Goal: Answer question/provide support

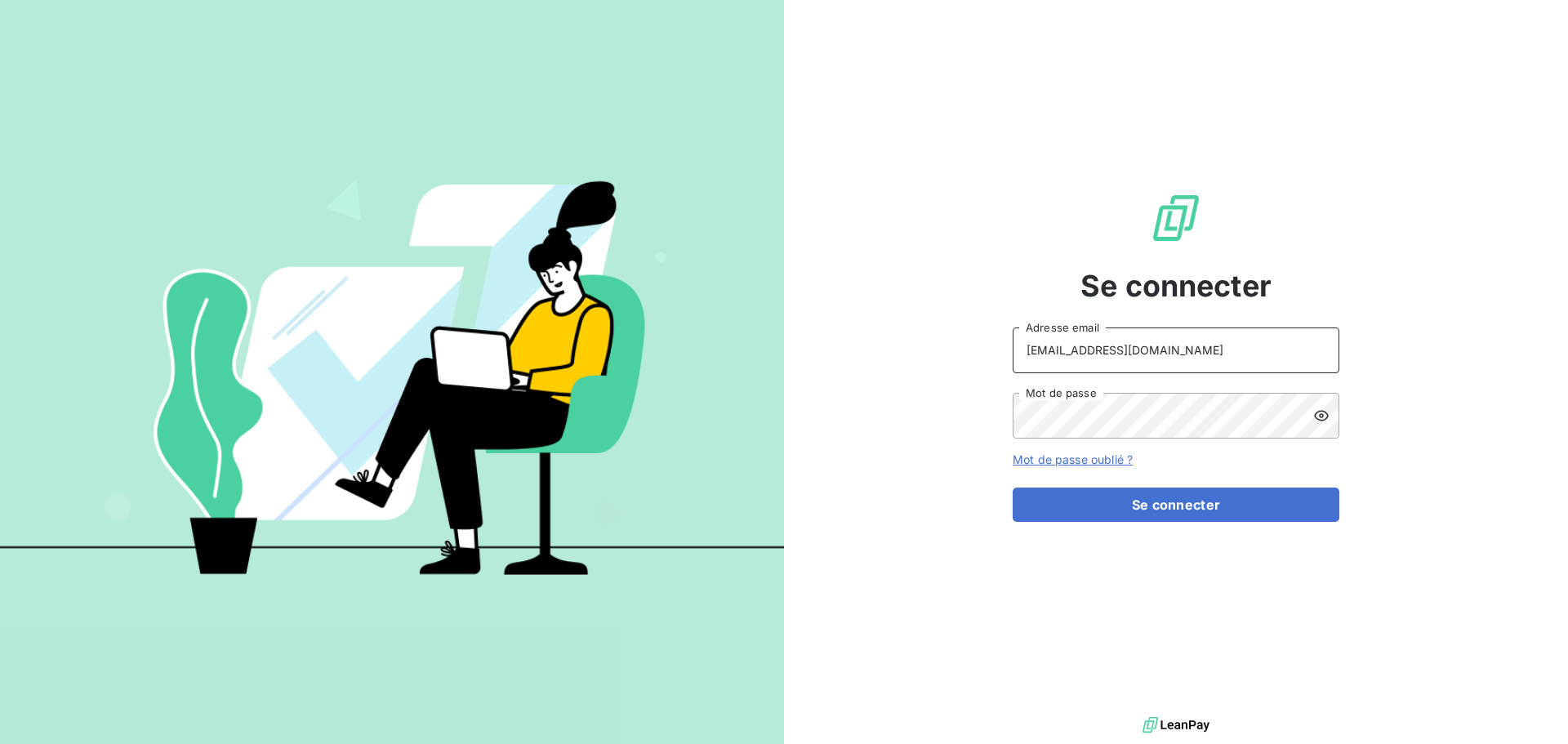
click at [1211, 351] on input "[EMAIL_ADDRESS][DOMAIN_NAME]" at bounding box center [1176, 350] width 326 height 46
type input "[PERSON_NAME][EMAIL_ADDRESS][DOMAIN_NAME]"
click at [1220, 509] on button "Se connecter" at bounding box center [1176, 504] width 326 height 34
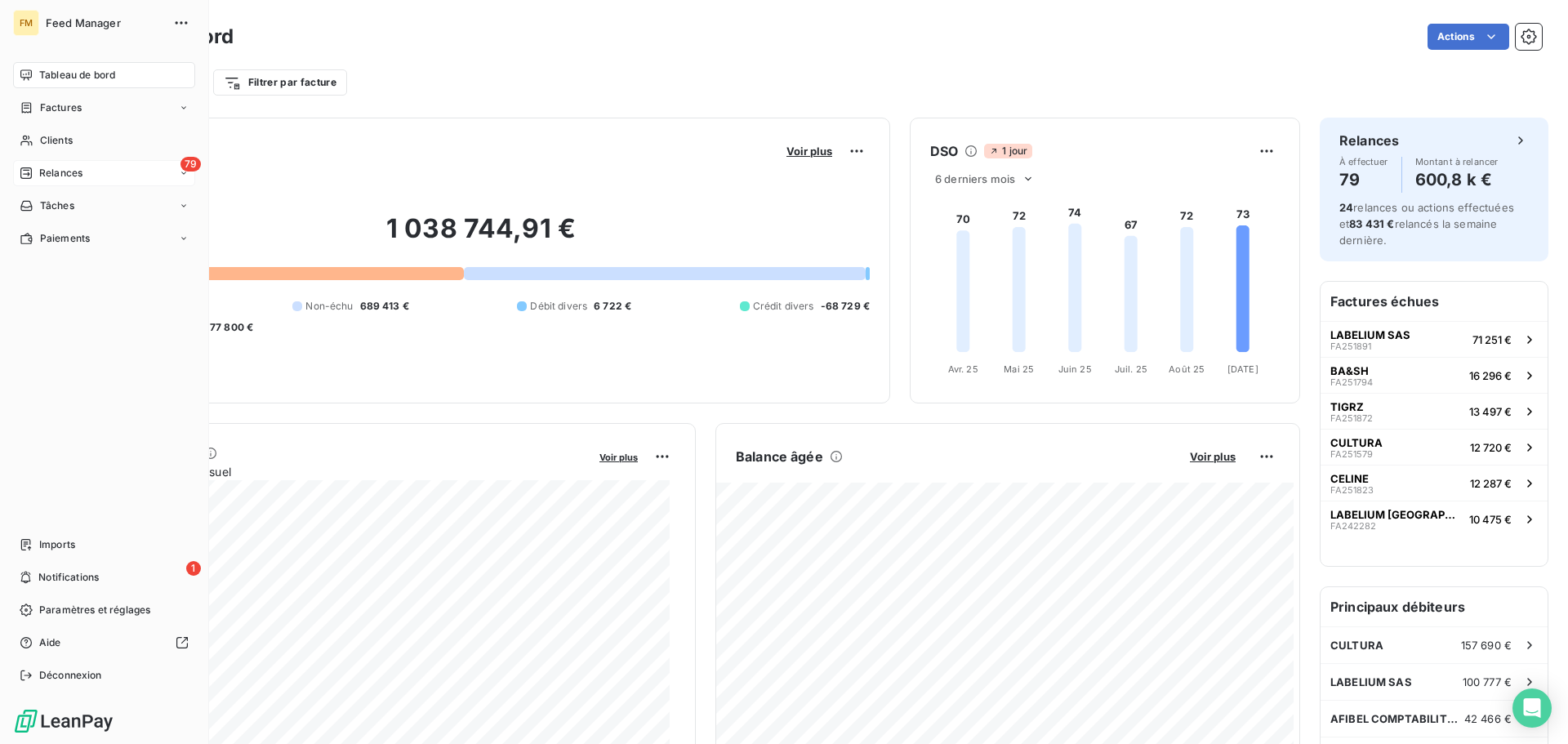
click at [94, 167] on div "79 Relances" at bounding box center [104, 173] width 182 height 26
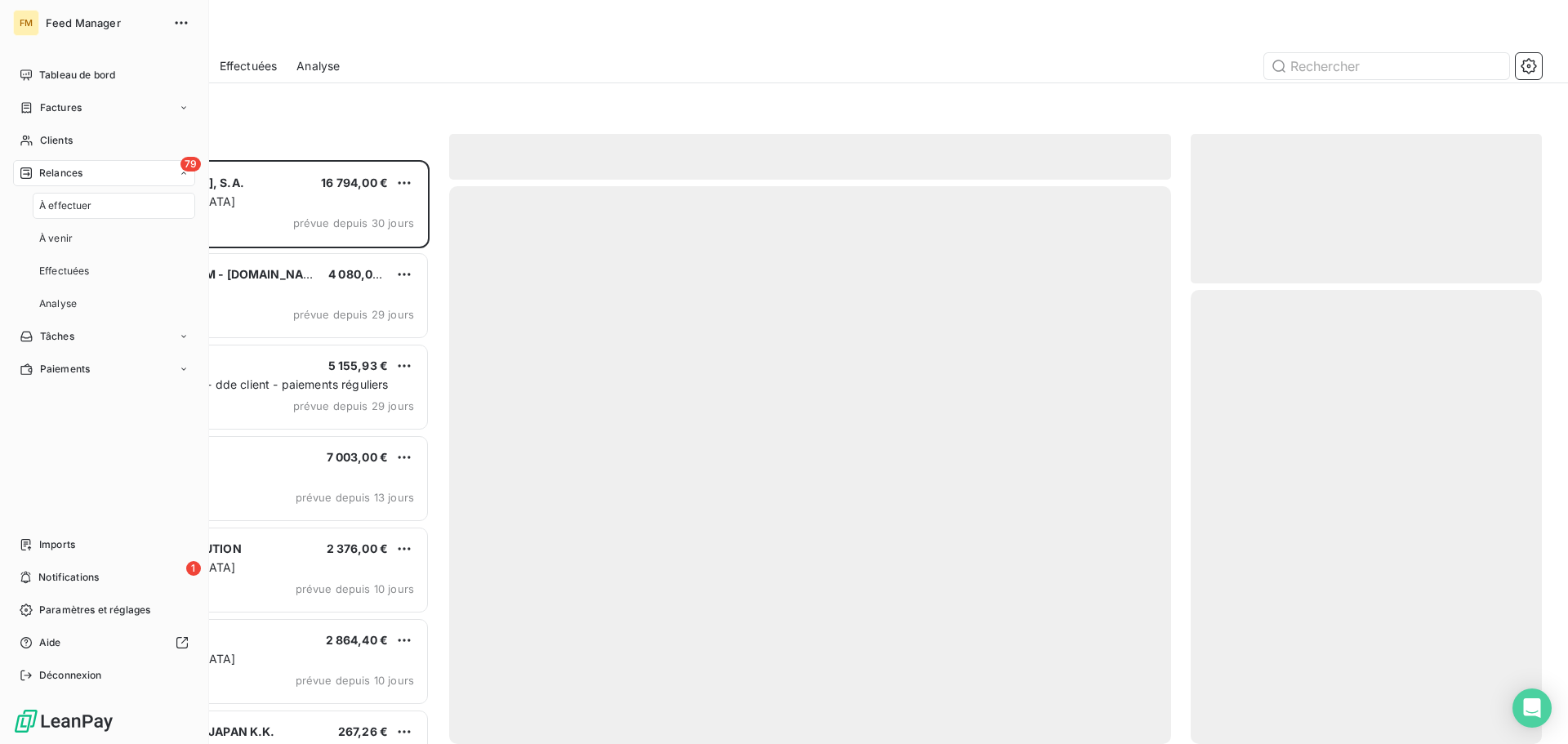
scroll to position [572, 339]
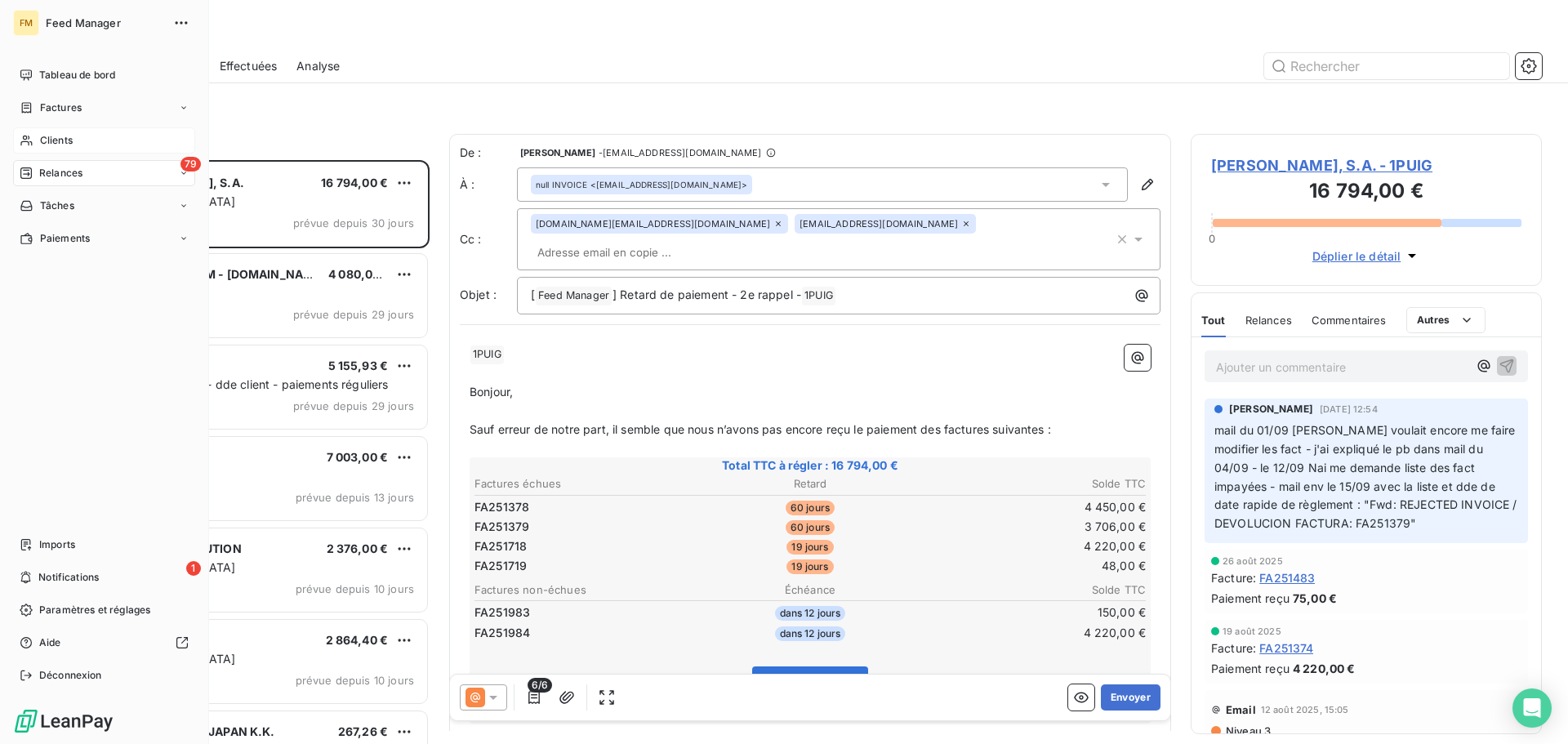
click at [90, 143] on div "Clients" at bounding box center [104, 141] width 182 height 26
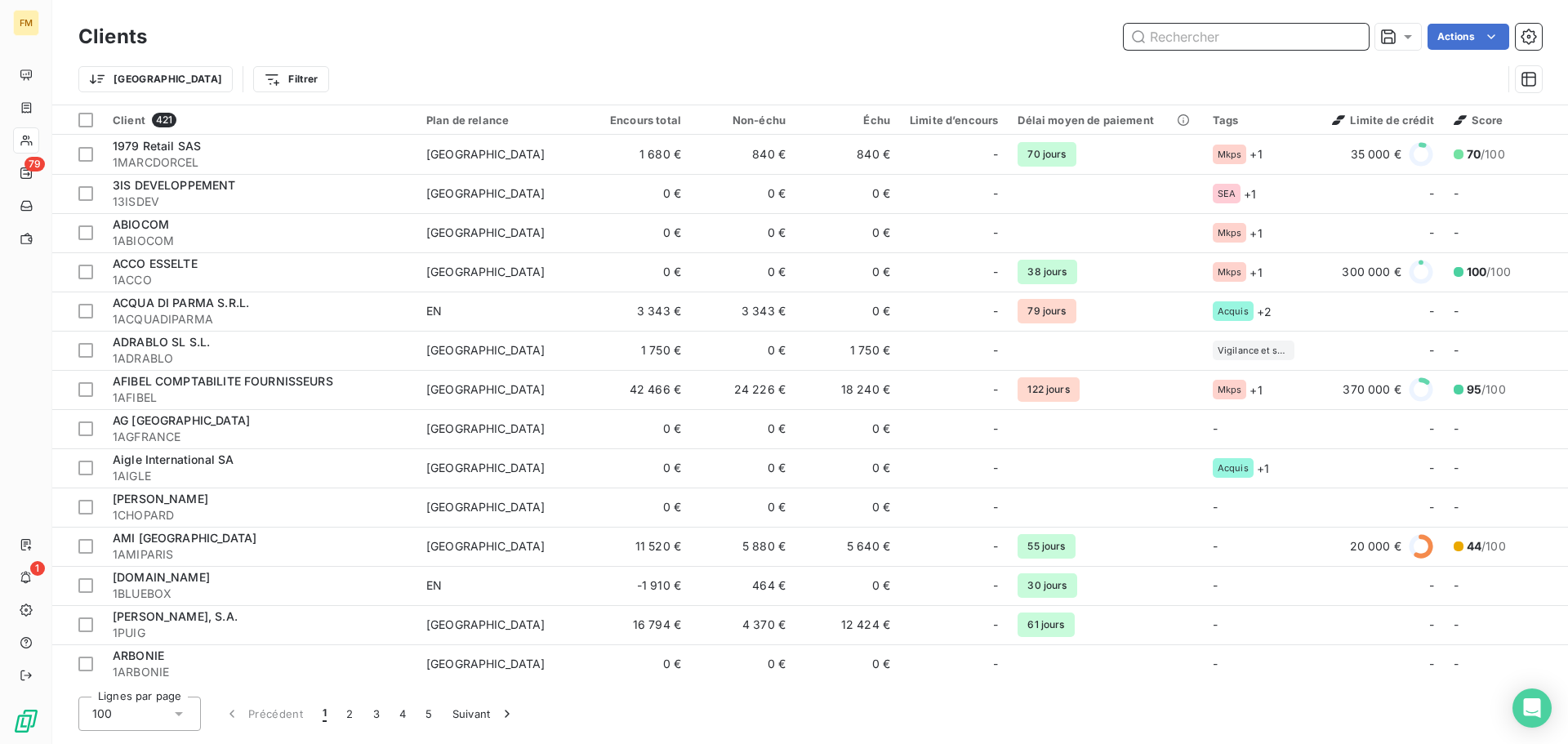
click at [1172, 31] on input "text" at bounding box center [1247, 37] width 245 height 26
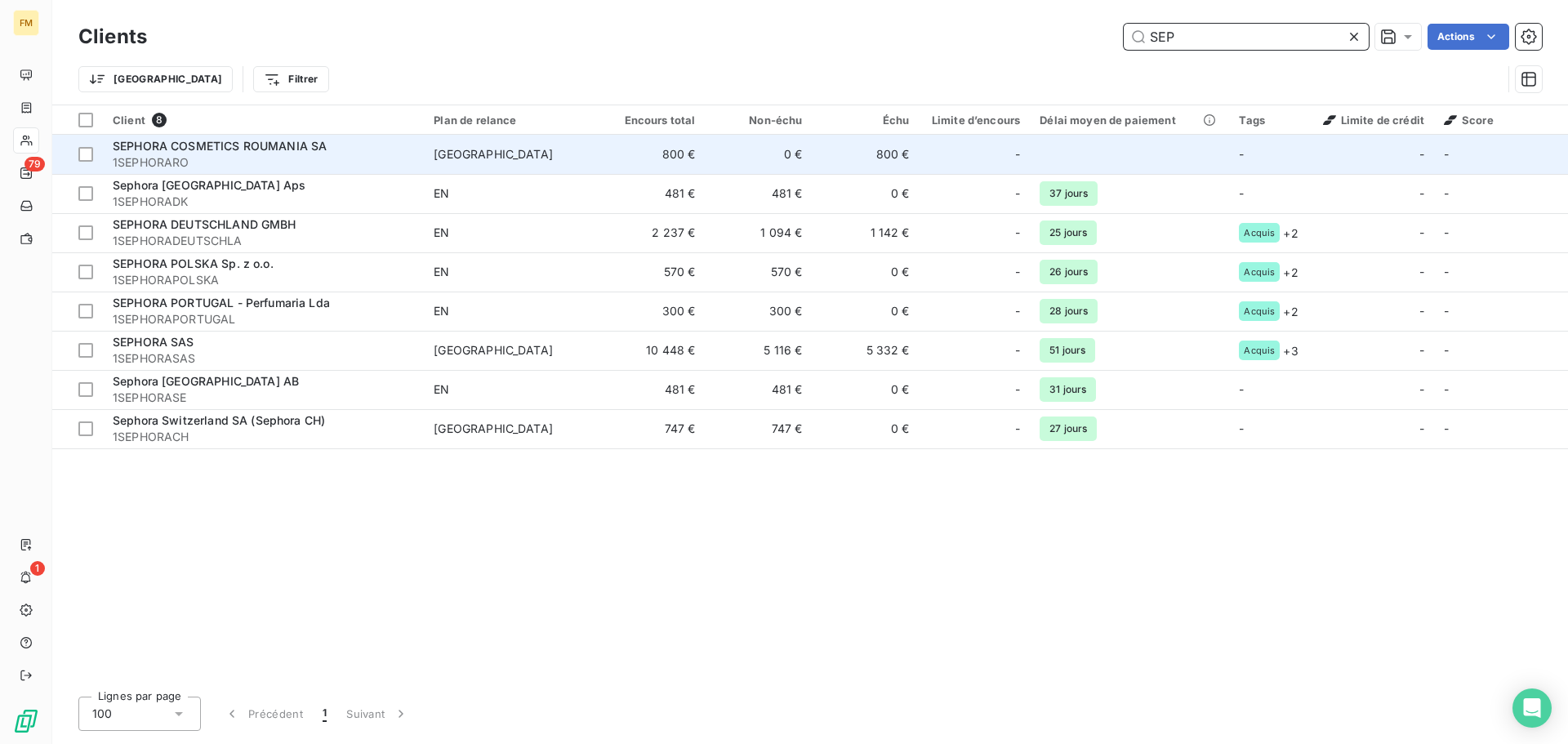
type input "SEP"
click at [588, 150] on span "[GEOGRAPHIC_DATA]" at bounding box center [511, 154] width 154 height 17
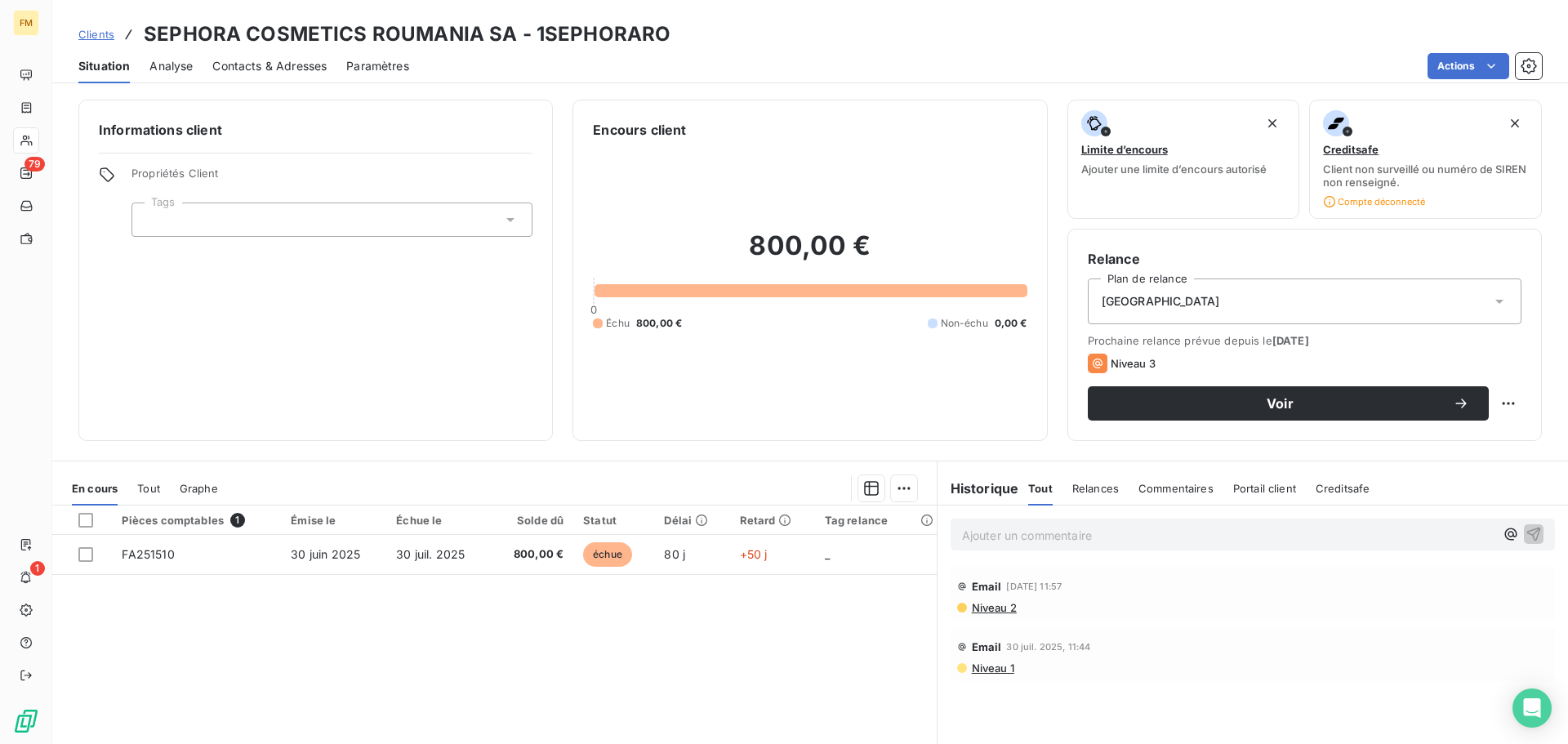
click at [113, 34] on span "Clients" at bounding box center [96, 34] width 36 height 13
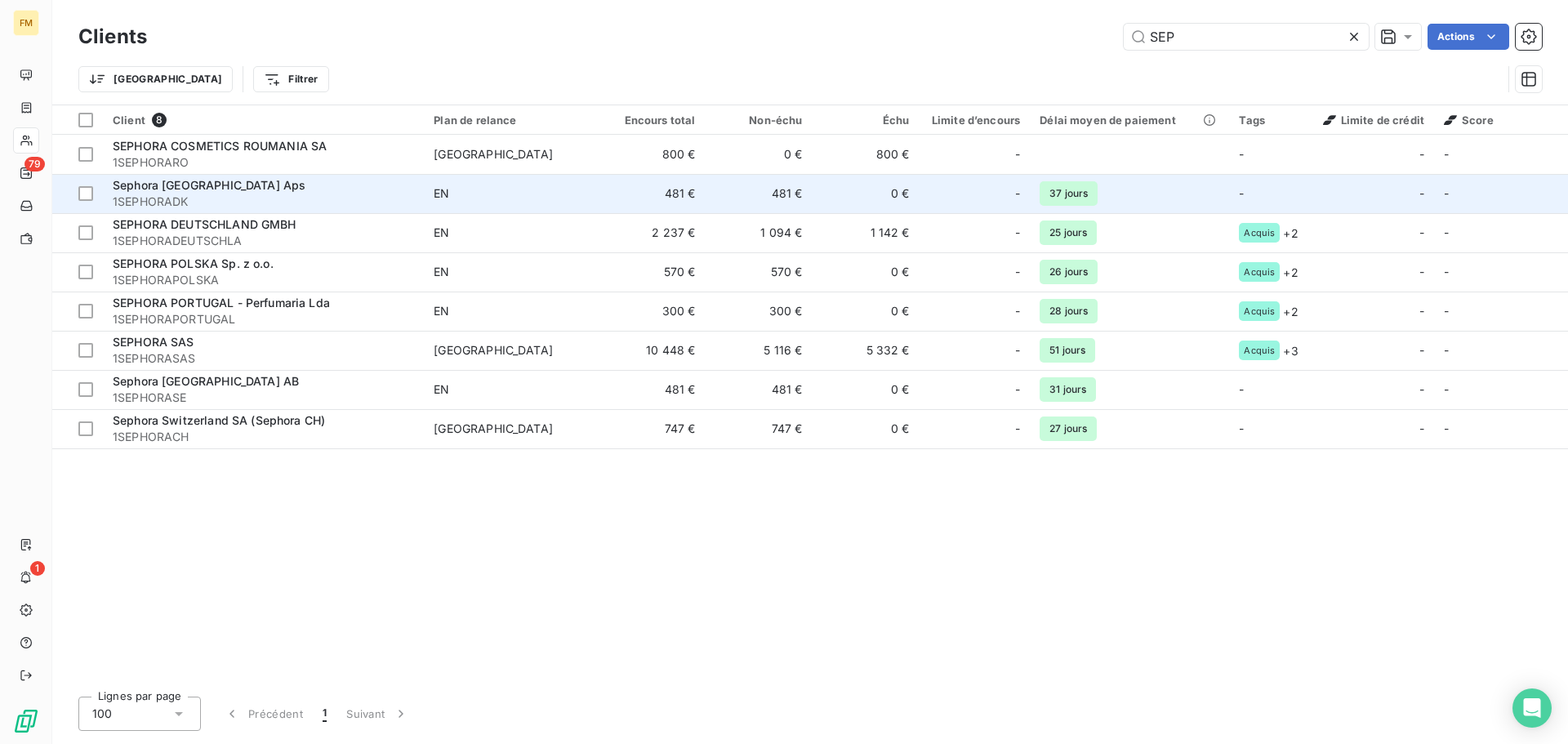
click at [361, 191] on div "Sephora [GEOGRAPHIC_DATA] Aps" at bounding box center [263, 186] width 301 height 17
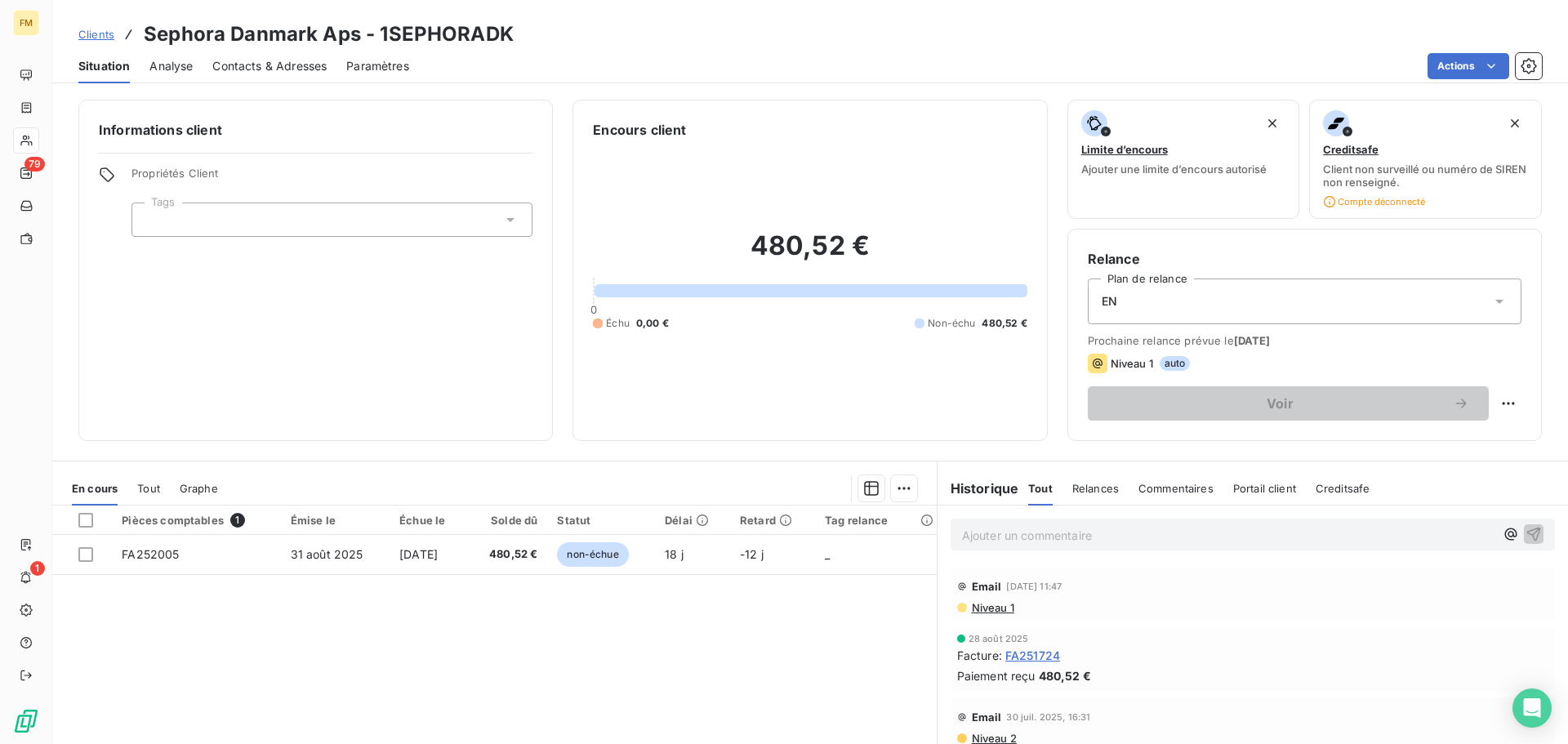
click at [89, 28] on span "Clients" at bounding box center [96, 34] width 36 height 13
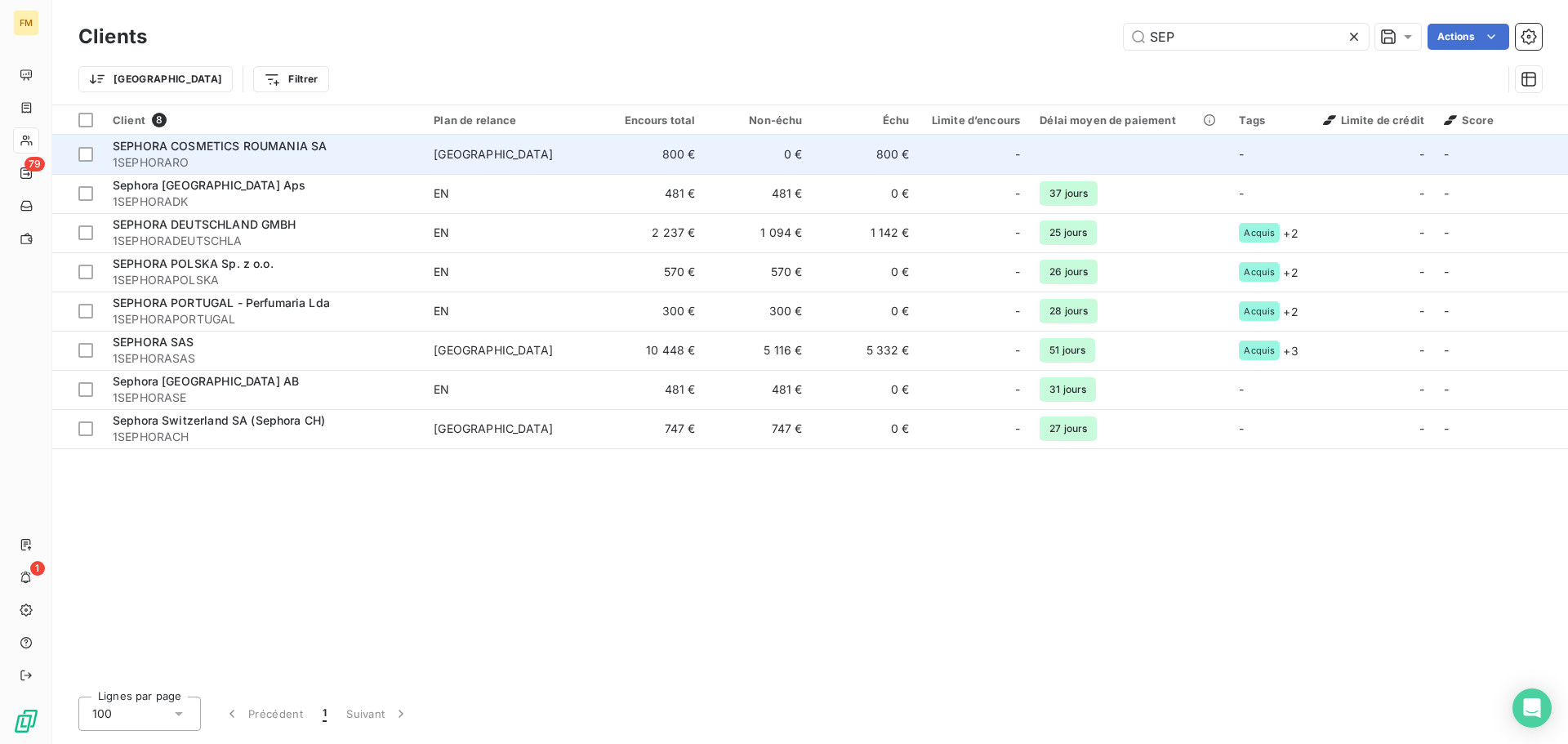
click at [281, 154] on span "1SEPHORARO" at bounding box center [263, 162] width 301 height 17
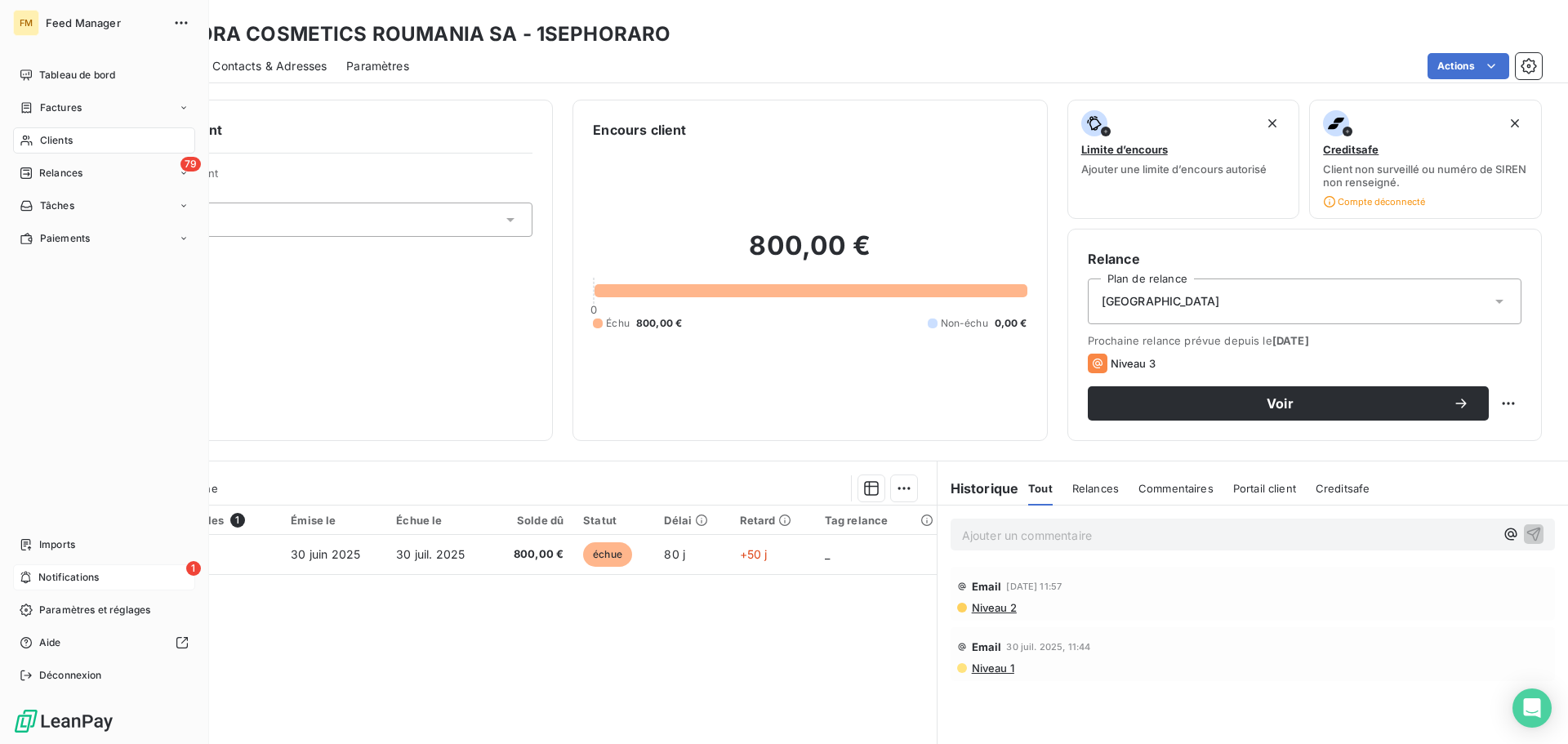
click at [47, 577] on span "Notifications" at bounding box center [68, 578] width 60 height 15
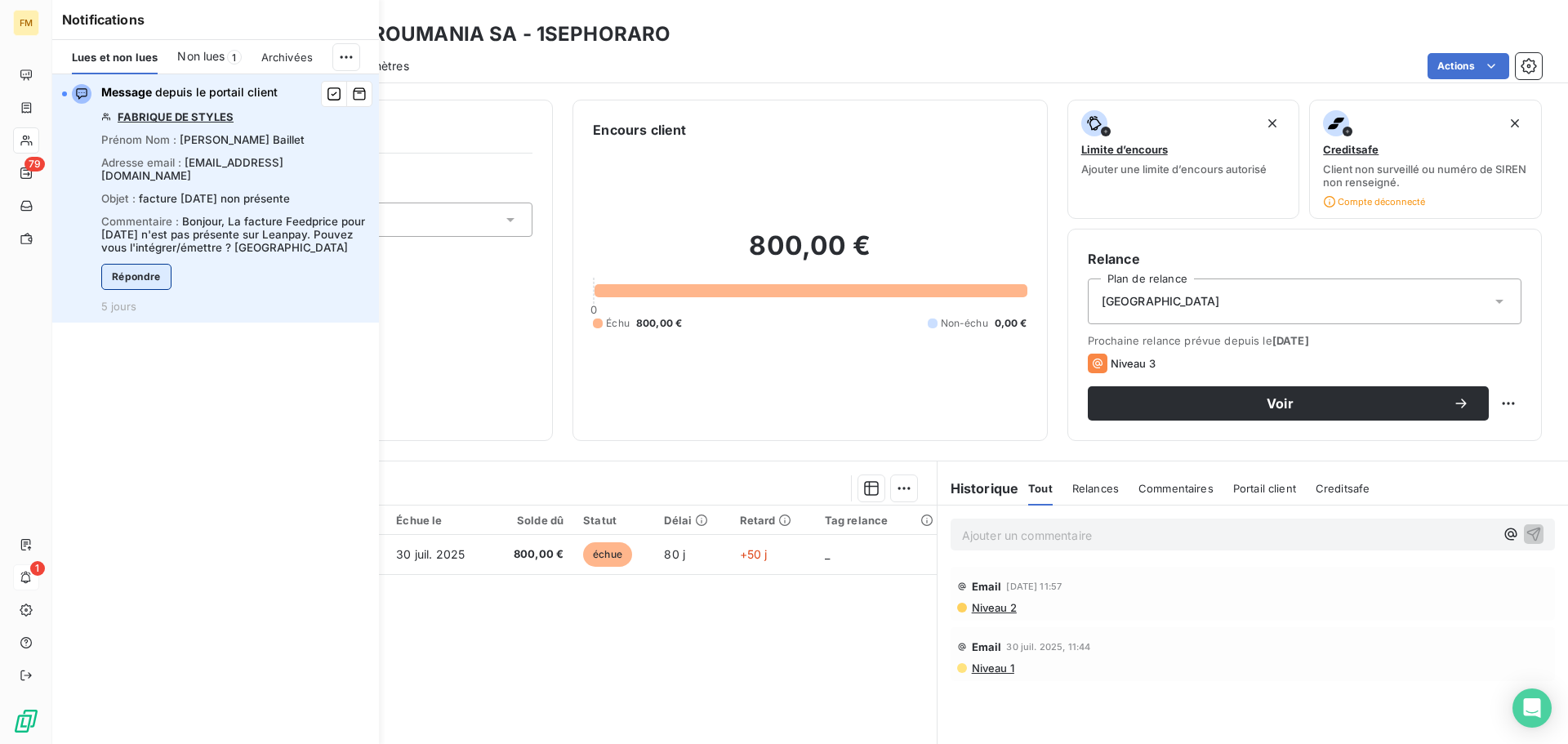
click at [160, 264] on button "Répondre" at bounding box center [136, 277] width 70 height 26
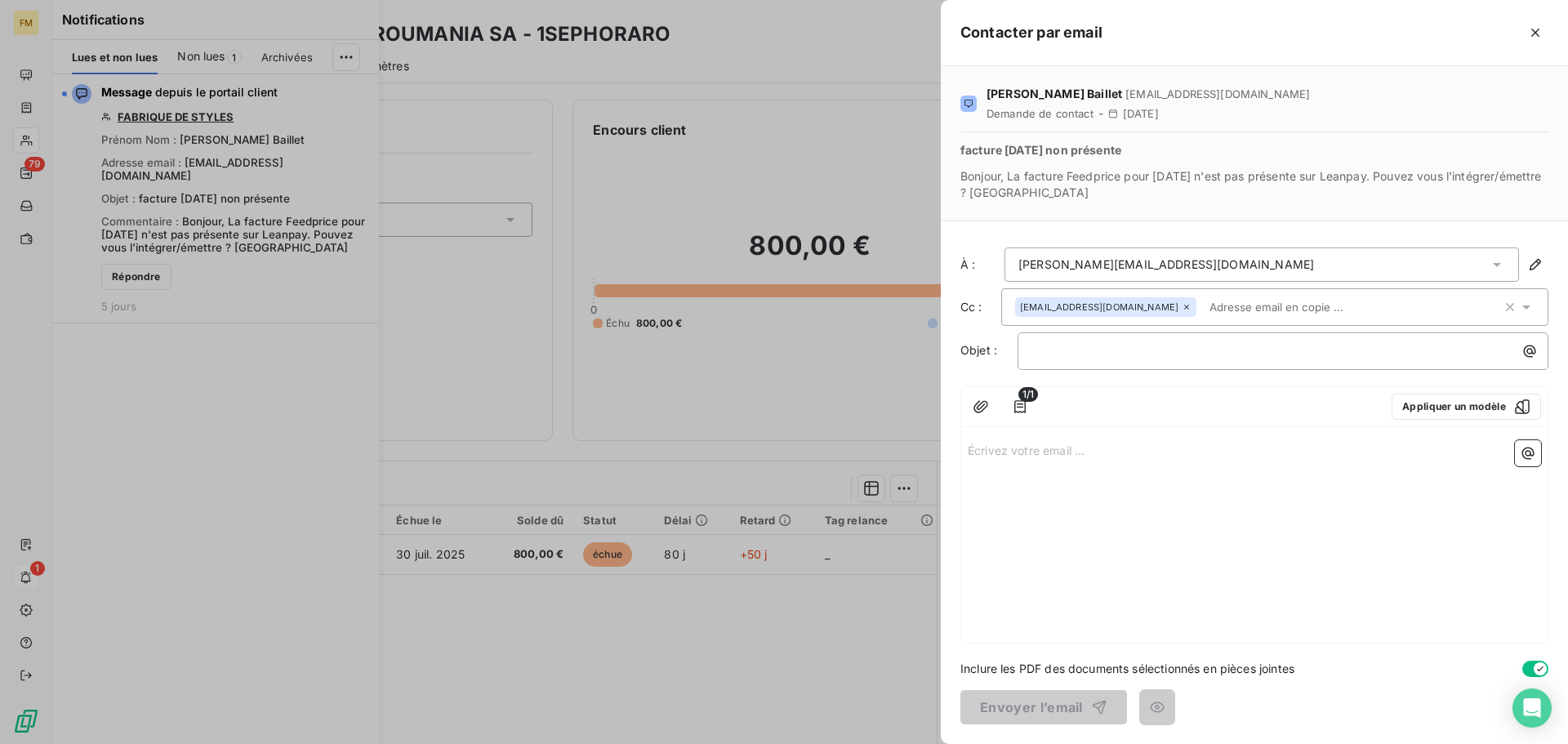
drag, startPoint x: 242, startPoint y: 115, endPoint x: 116, endPoint y: 113, distance: 126.0
click at [116, 113] on div at bounding box center [784, 372] width 1568 height 744
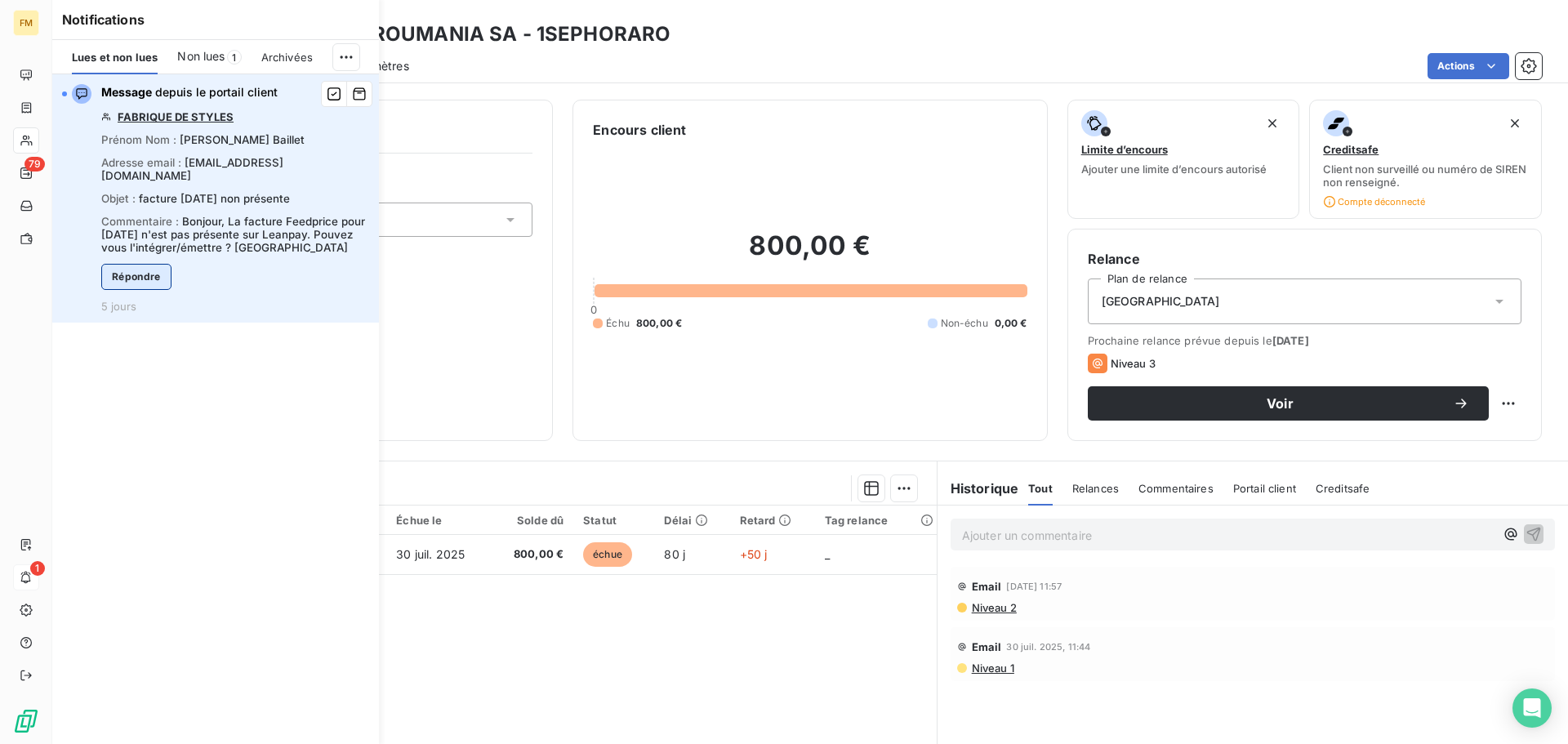
click at [143, 266] on button "Répondre" at bounding box center [136, 277] width 70 height 26
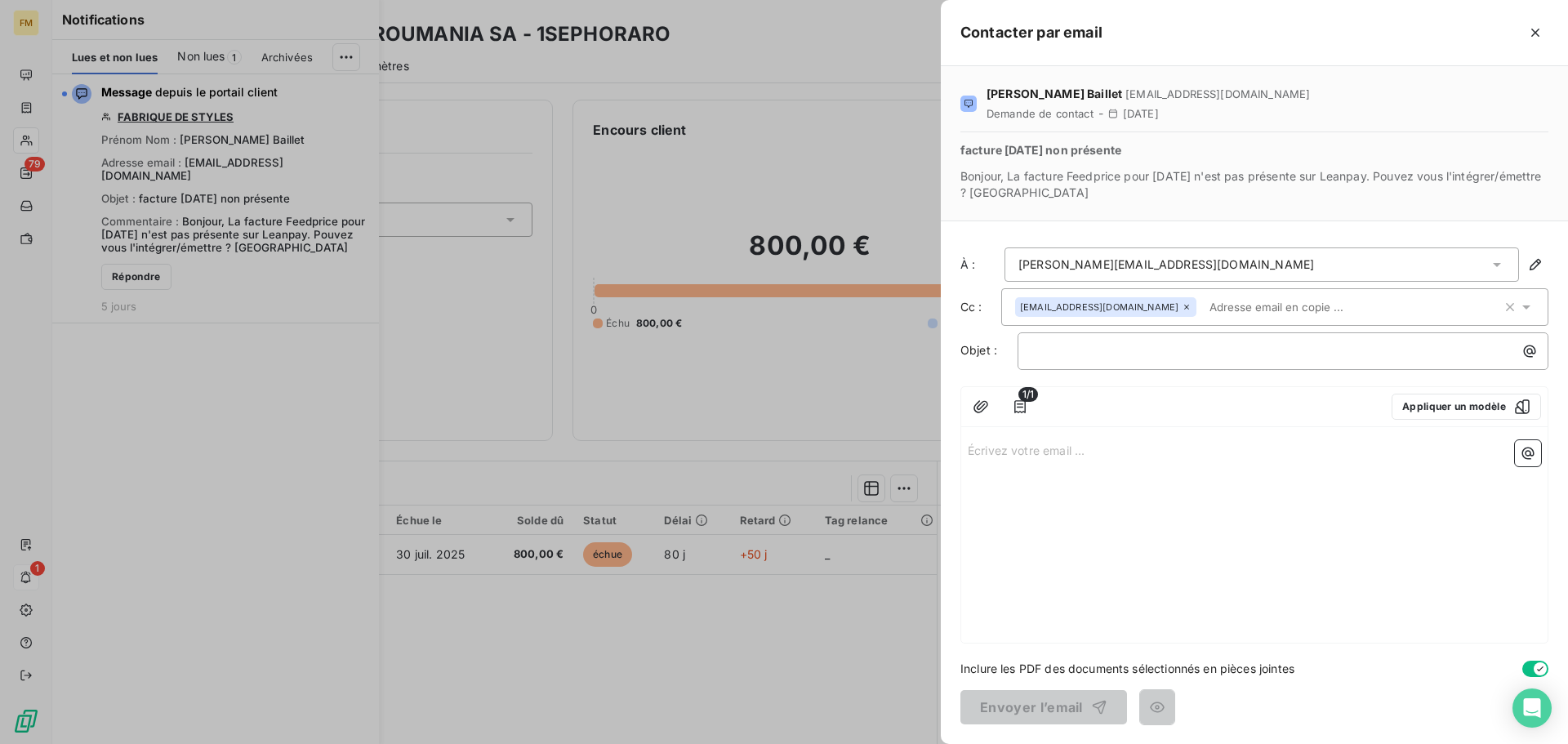
click at [1040, 475] on div "Écrivez votre email ... ﻿" at bounding box center [1255, 538] width 586 height 209
click at [975, 405] on icon "button" at bounding box center [981, 407] width 17 height 17
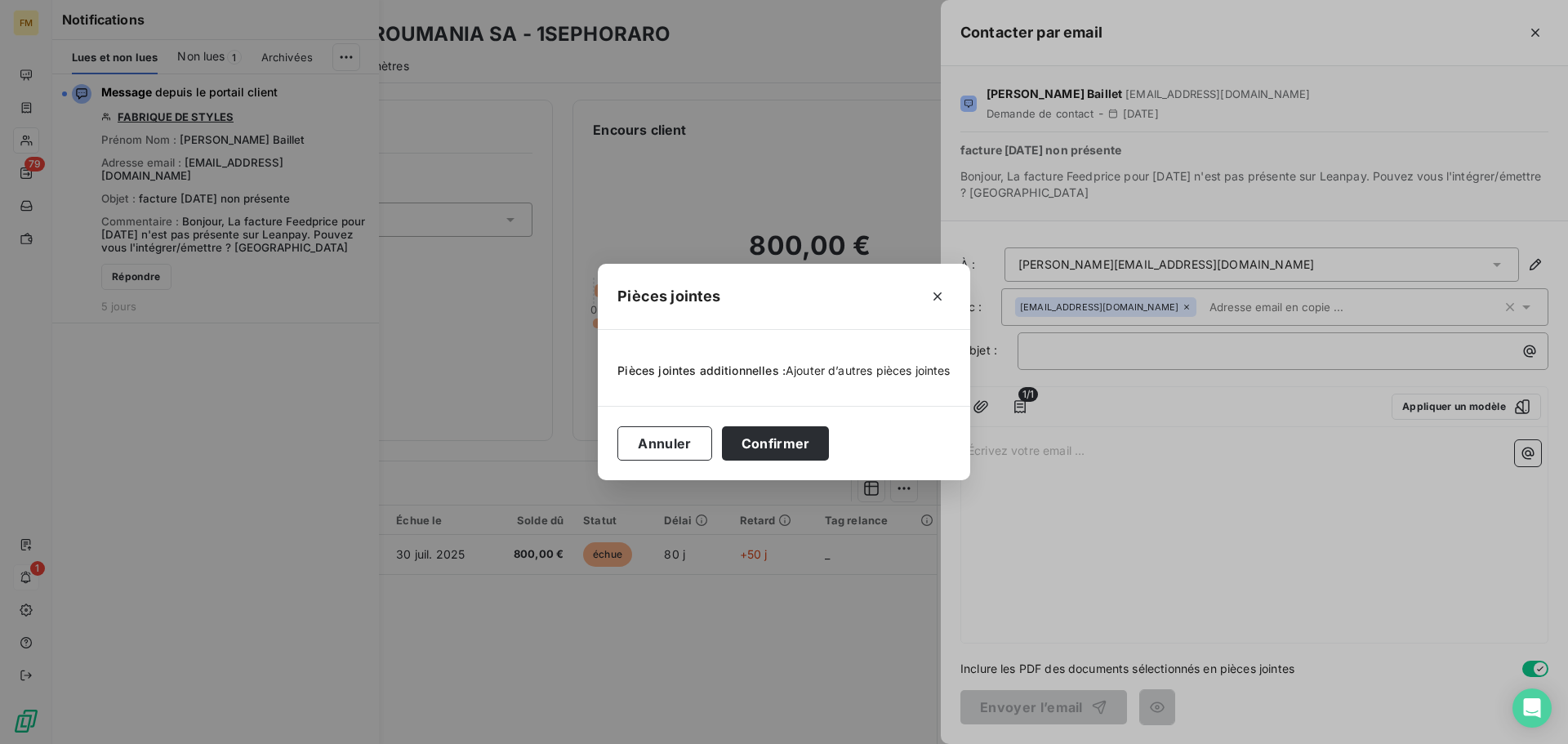
click at [888, 367] on span "Ajouter d’autres pièces jointes" at bounding box center [868, 370] width 165 height 14
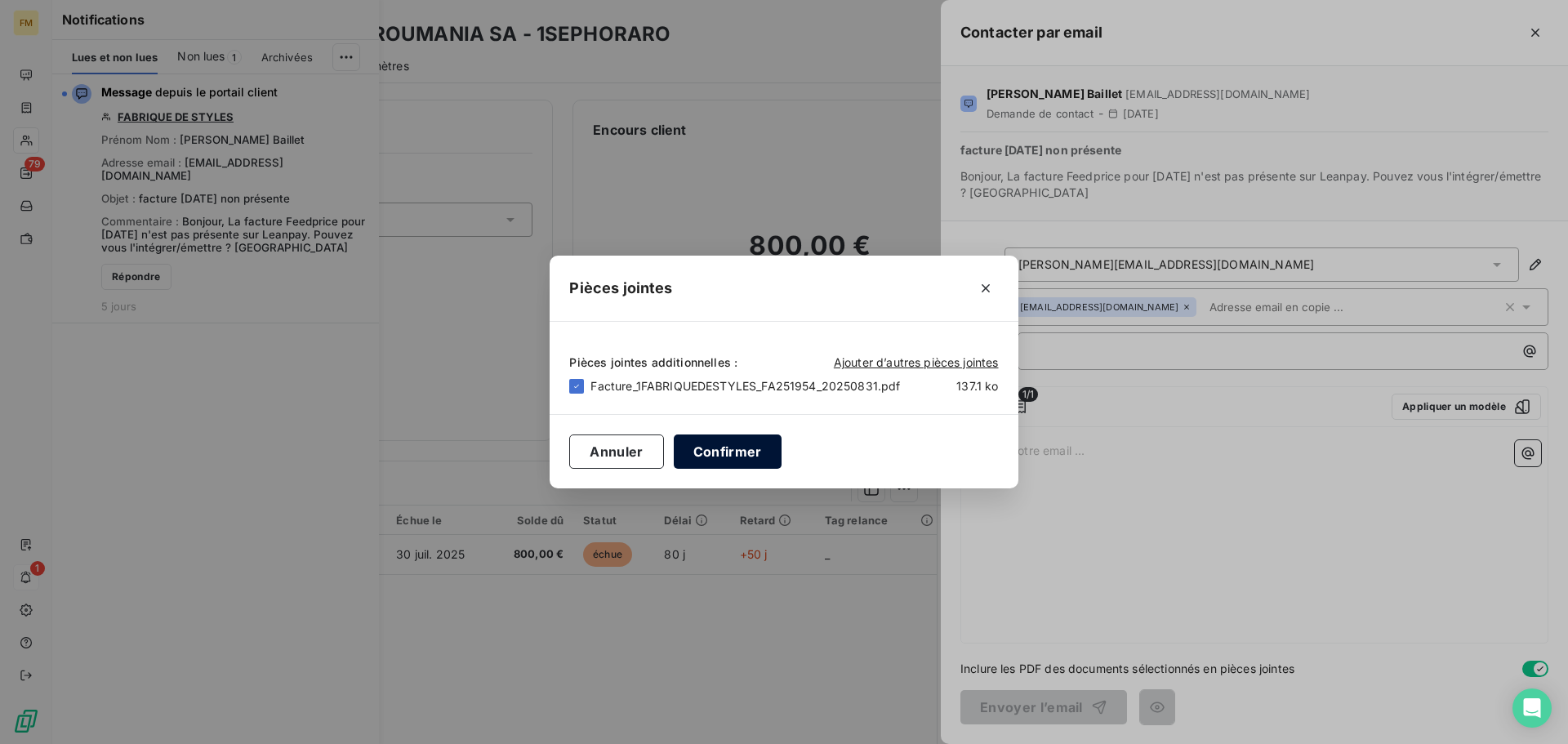
click at [723, 453] on button "Confirmer" at bounding box center [727, 452] width 108 height 34
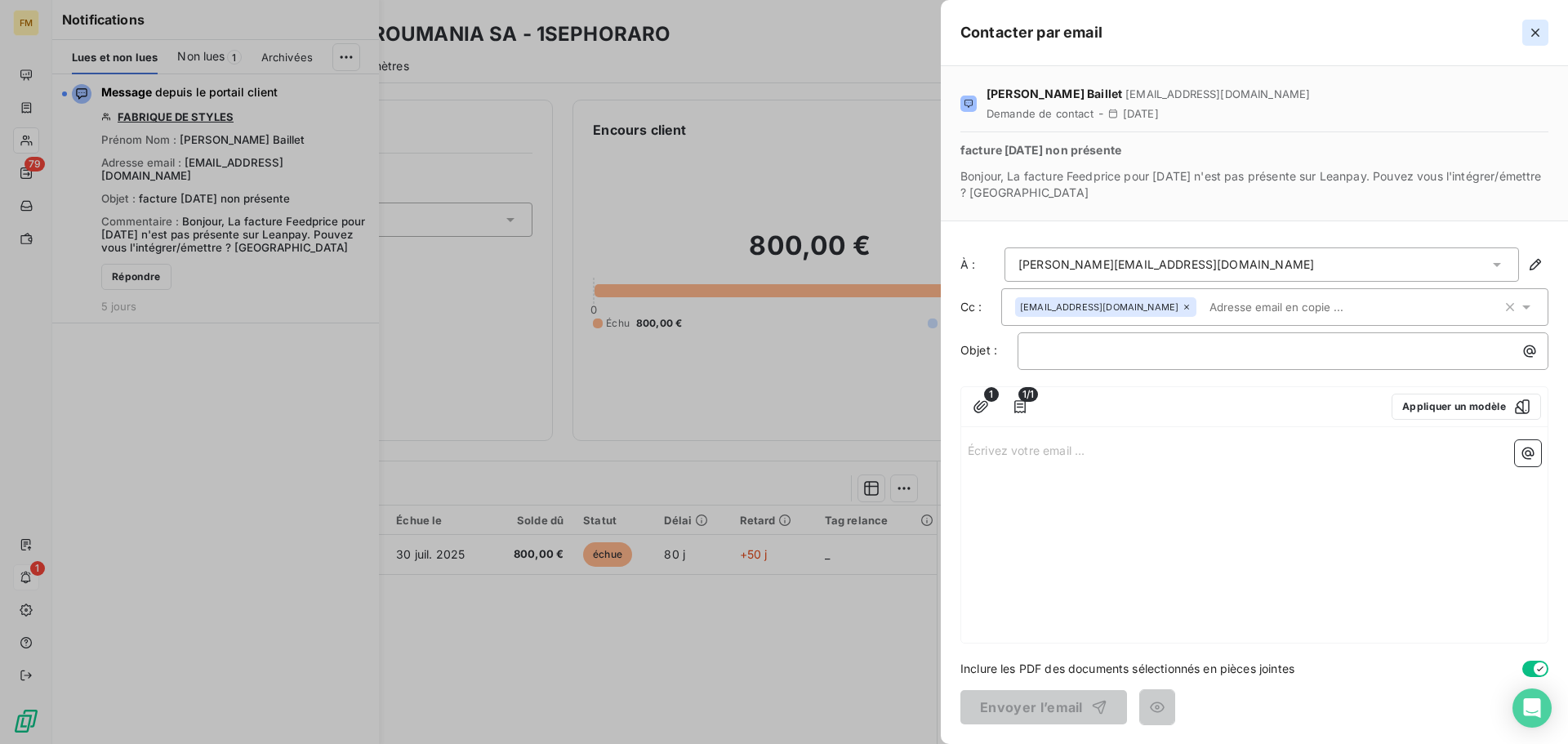
click at [1538, 38] on icon "button" at bounding box center [1536, 32] width 17 height 17
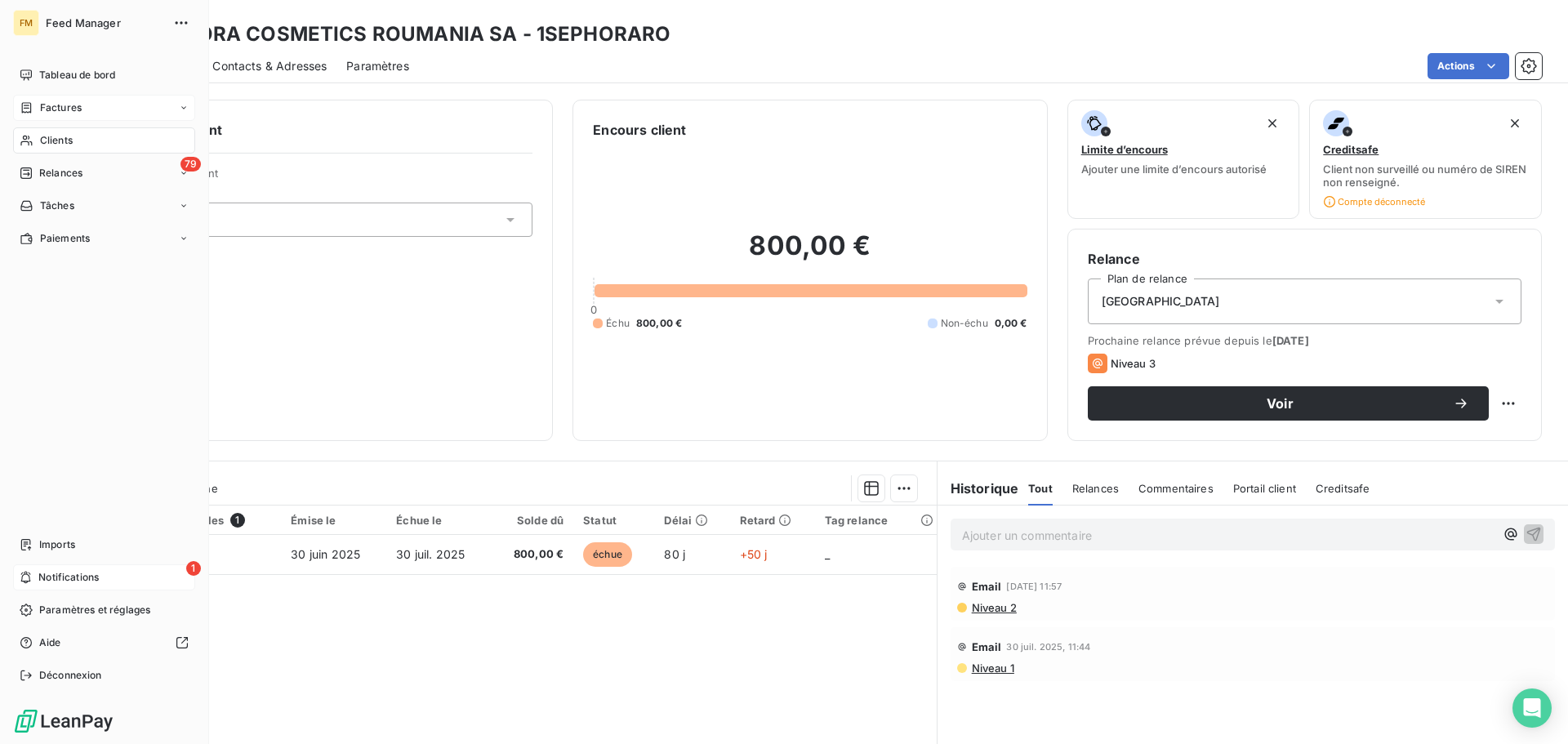
click at [59, 107] on span "Factures" at bounding box center [61, 108] width 42 height 15
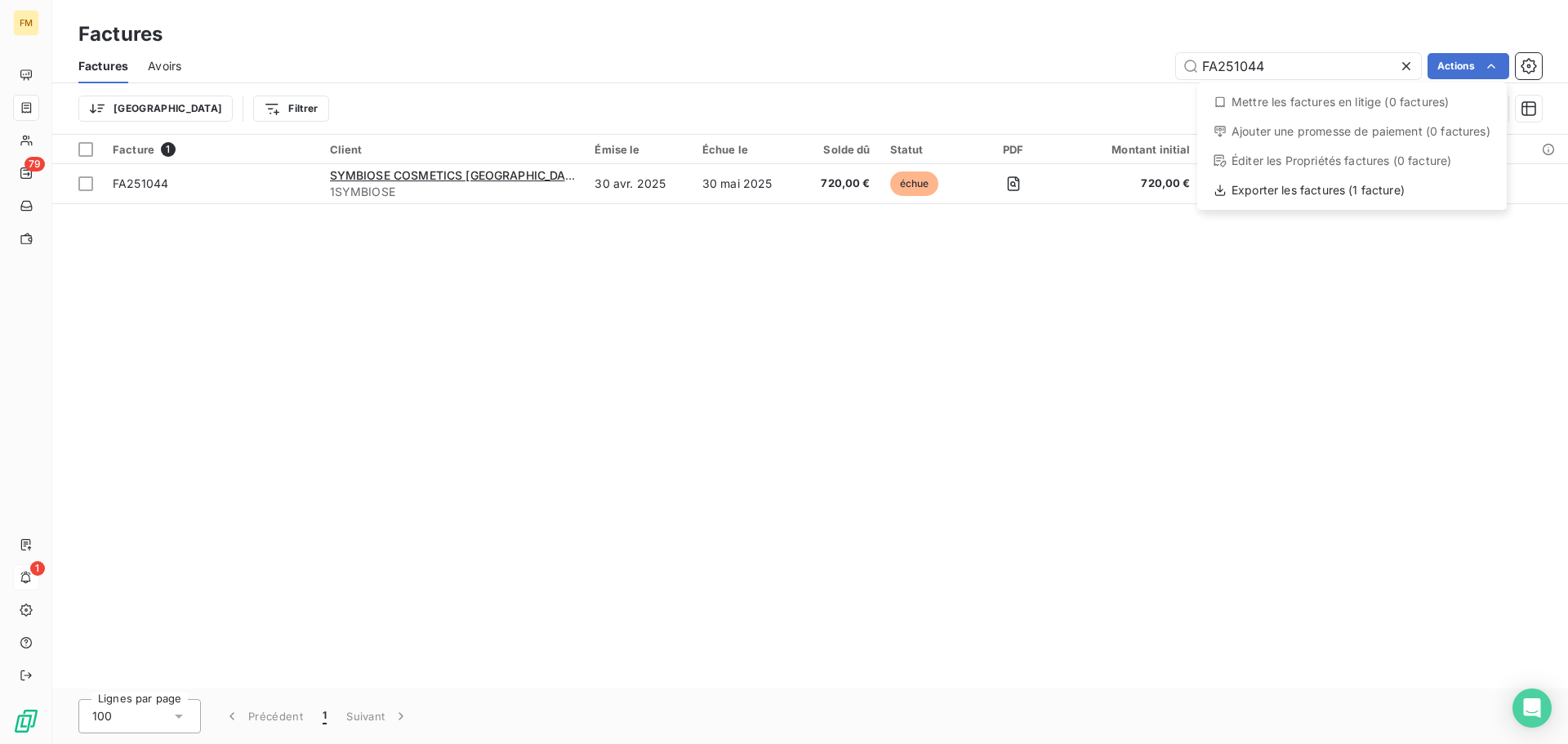
click at [33, 543] on html "FM 79 1 Factures Factures Avoirs FA251044 Actions Mettre les factures en litige…" at bounding box center [784, 372] width 1568 height 744
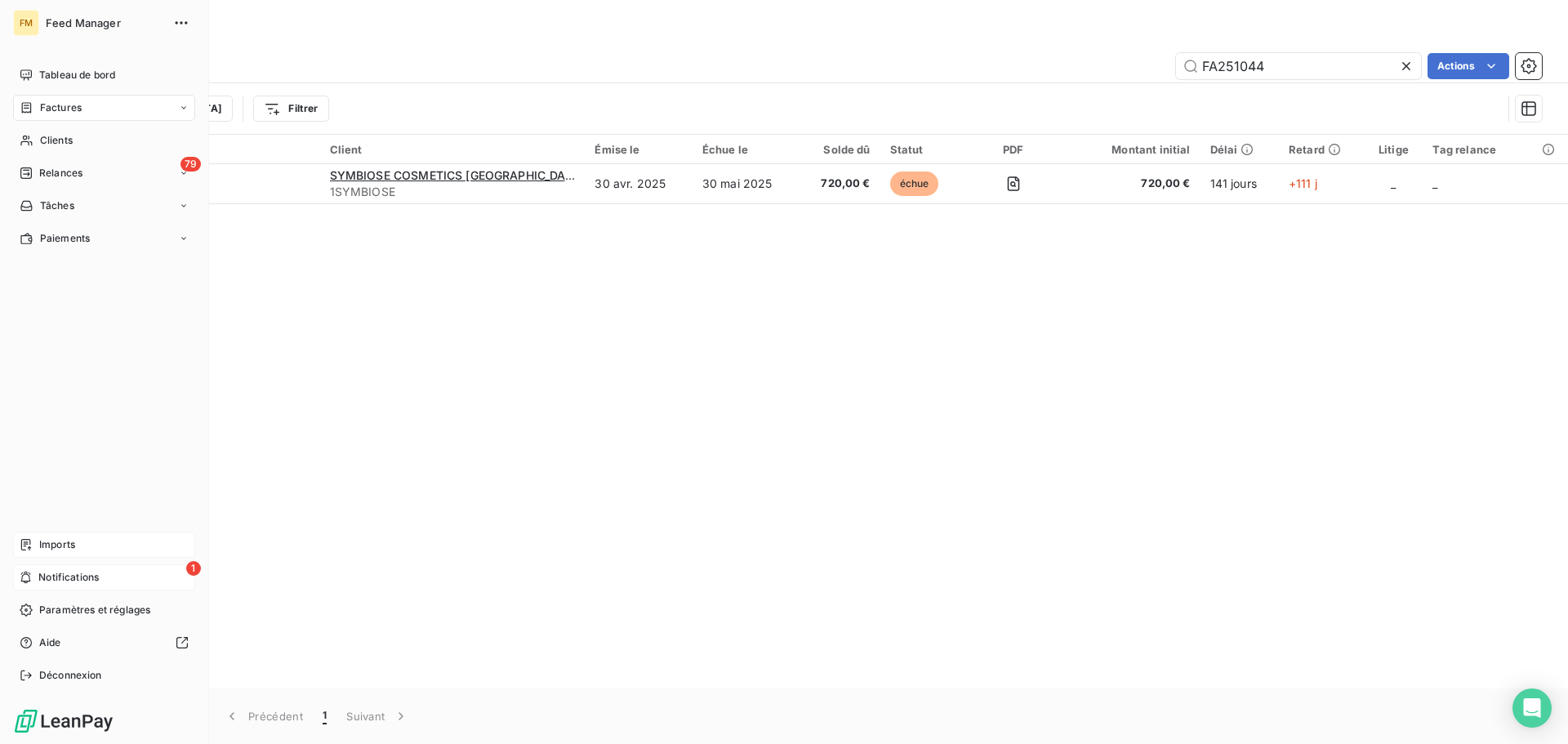
click at [41, 548] on span "Imports" at bounding box center [57, 544] width 36 height 15
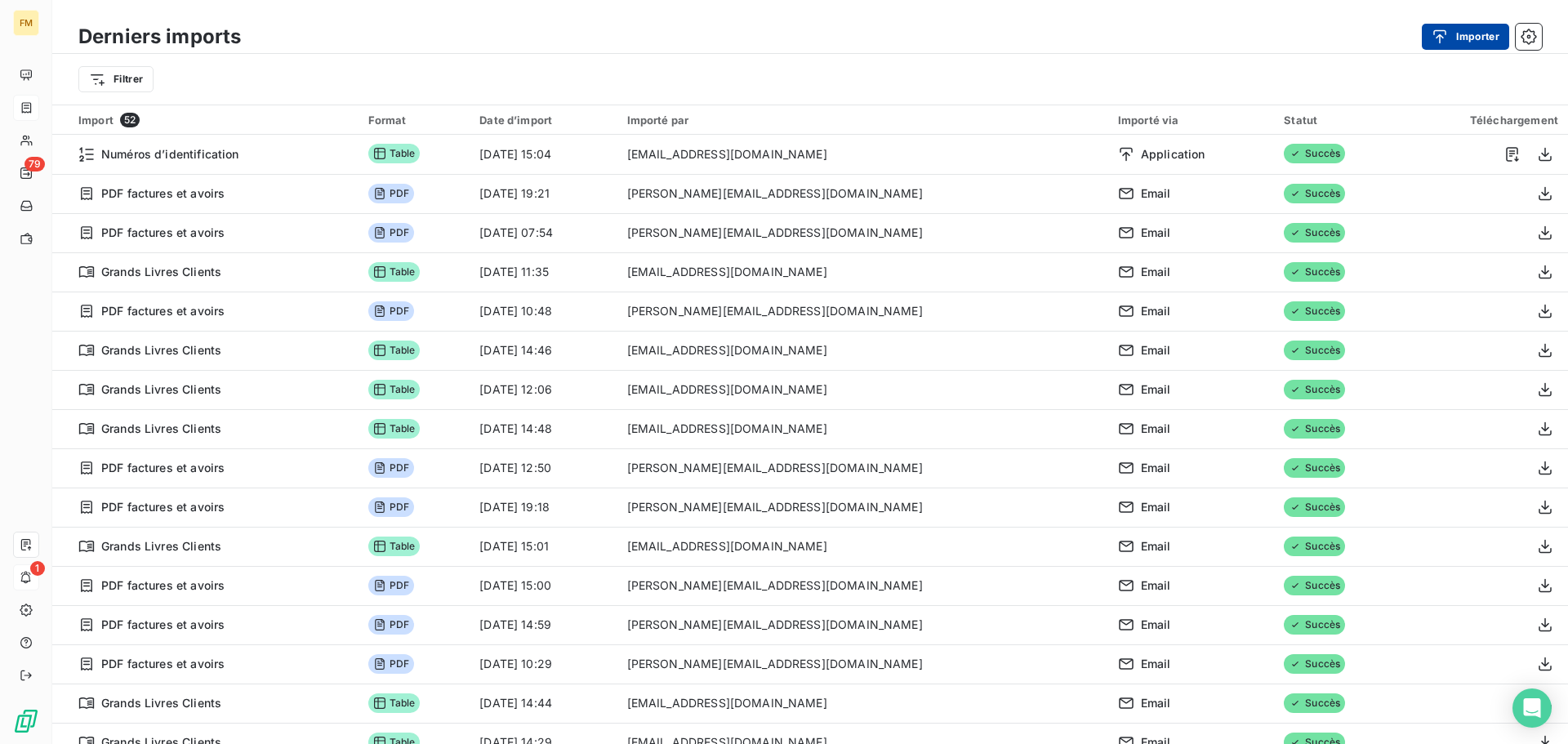
click at [1451, 36] on div "button" at bounding box center [1445, 37] width 24 height 17
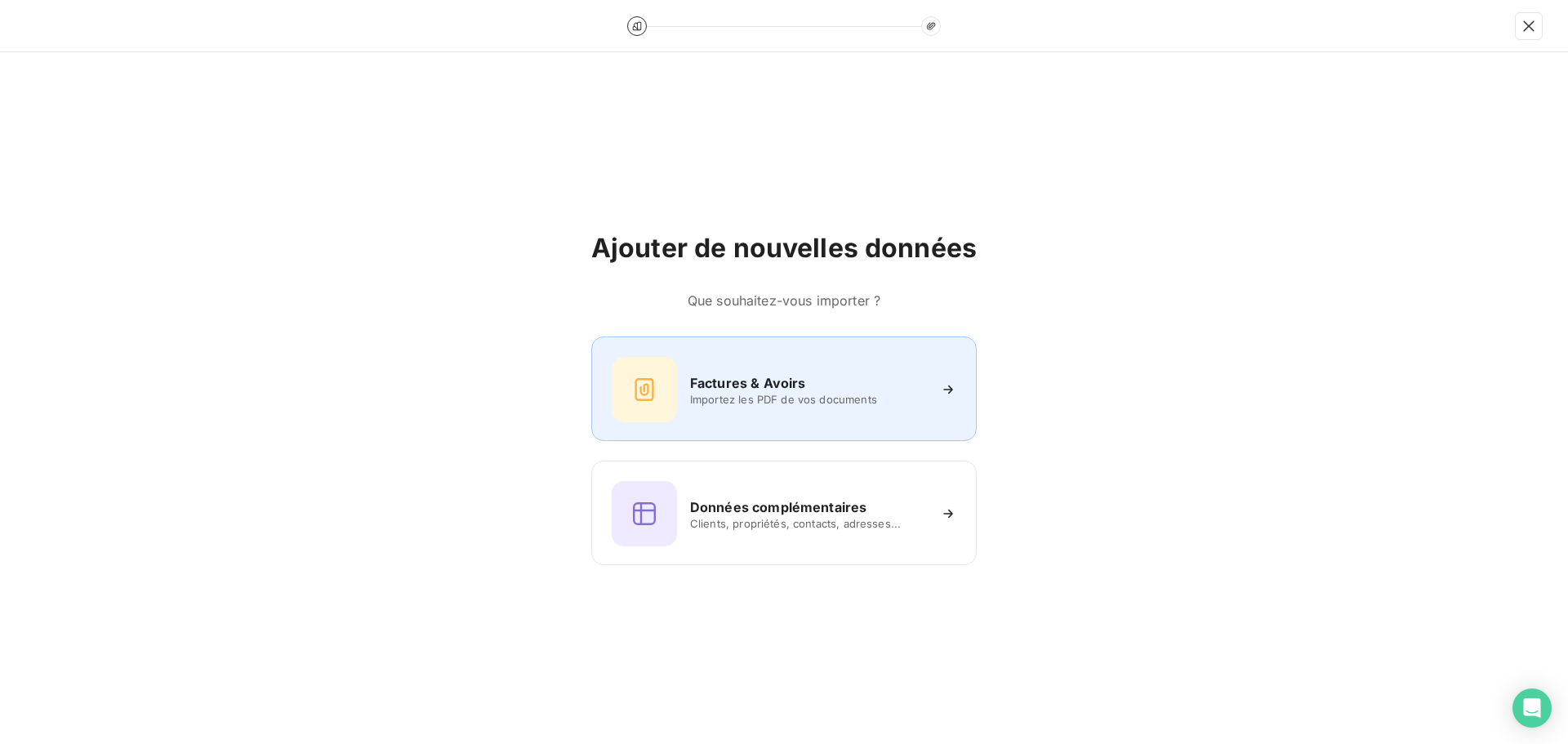
click at [789, 411] on div "Factures & Avoirs Importez les PDF de vos documents" at bounding box center [784, 390] width 345 height 66
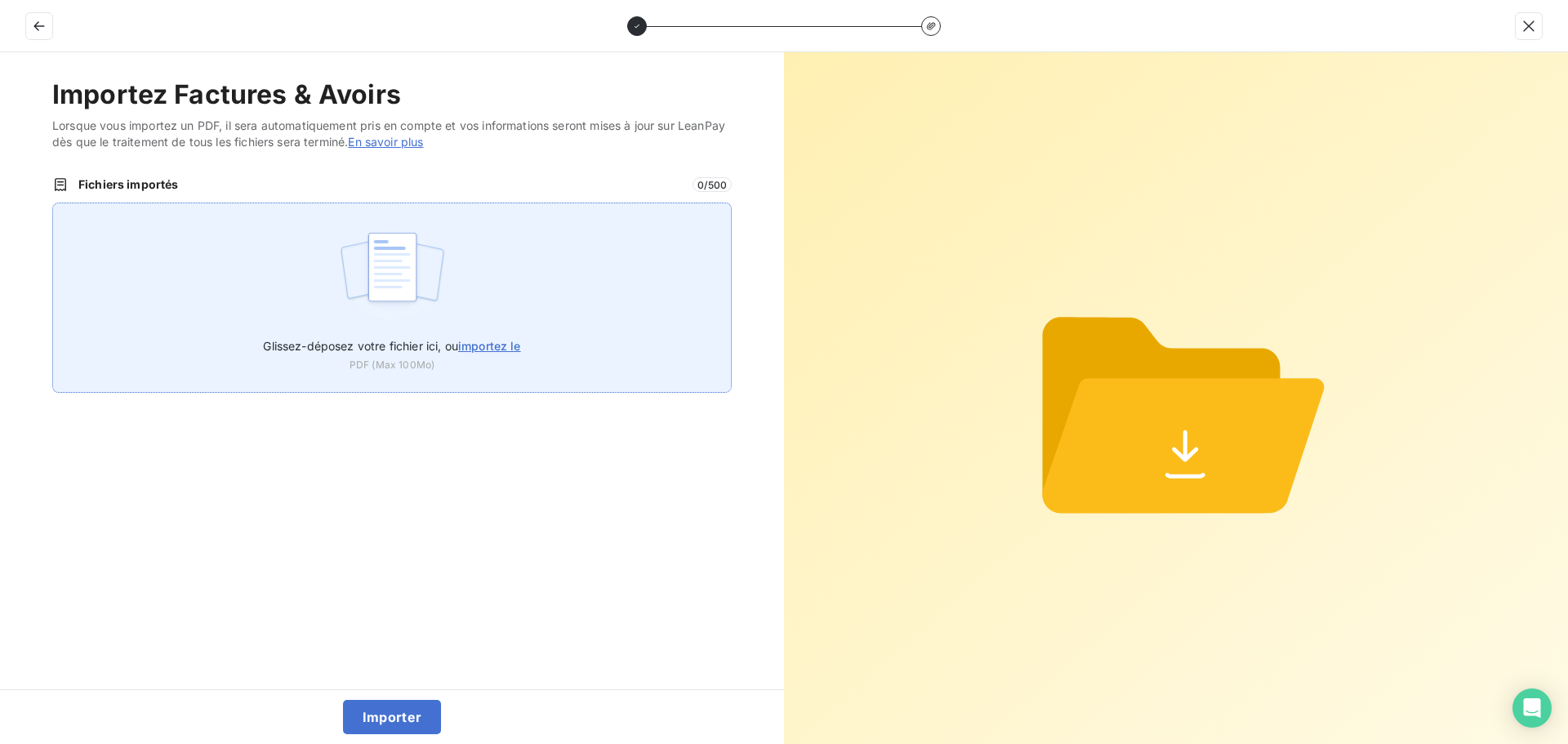
click at [516, 347] on span "importez le" at bounding box center [490, 346] width 63 height 14
click at [53, 203] on input "Glissez-déposez votre fichier ici, ou importez le" at bounding box center [52, 203] width 1 height 1
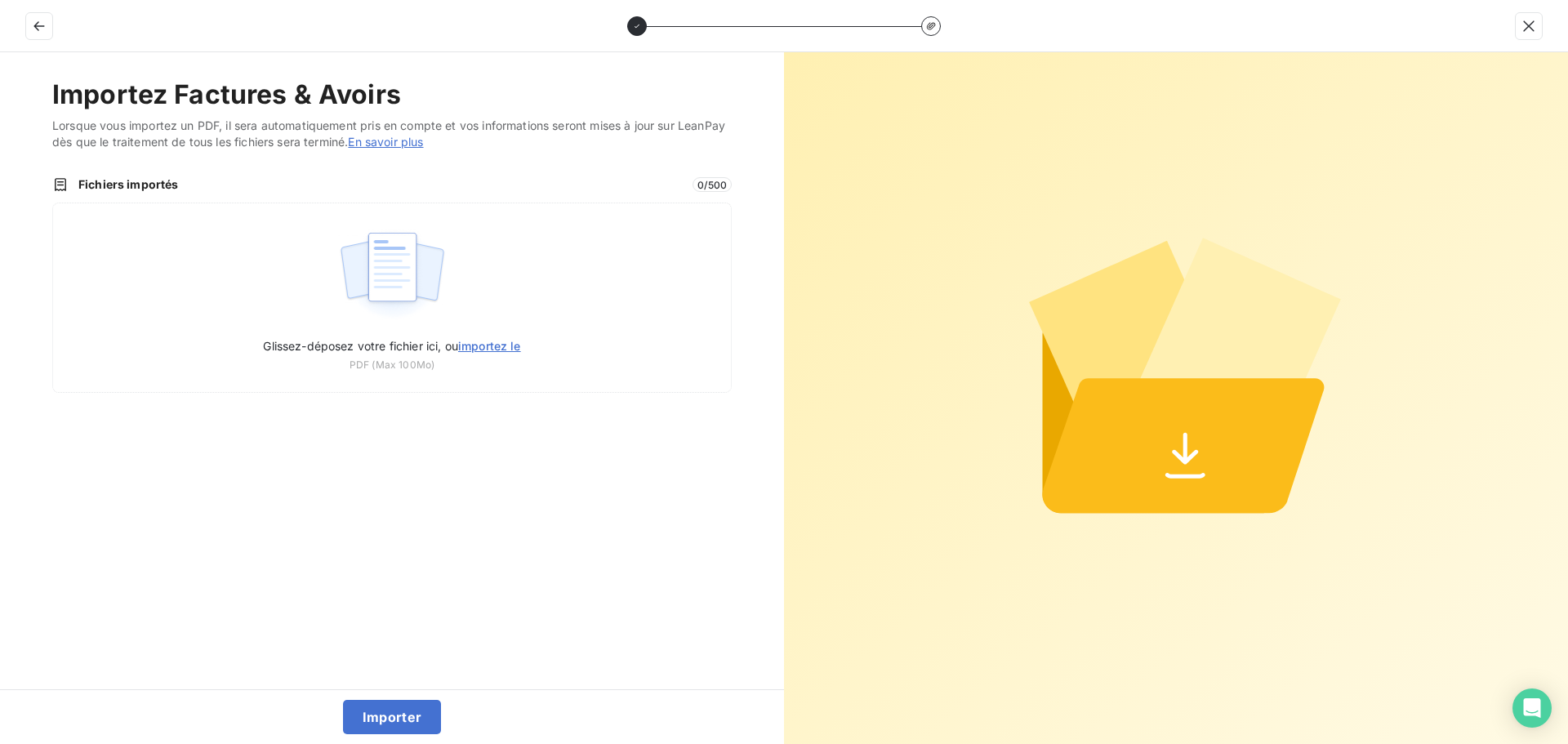
type input "C:\fakepath\Facture_1FABRIQUEDESTYLES_FA251954_20250831.pdf"
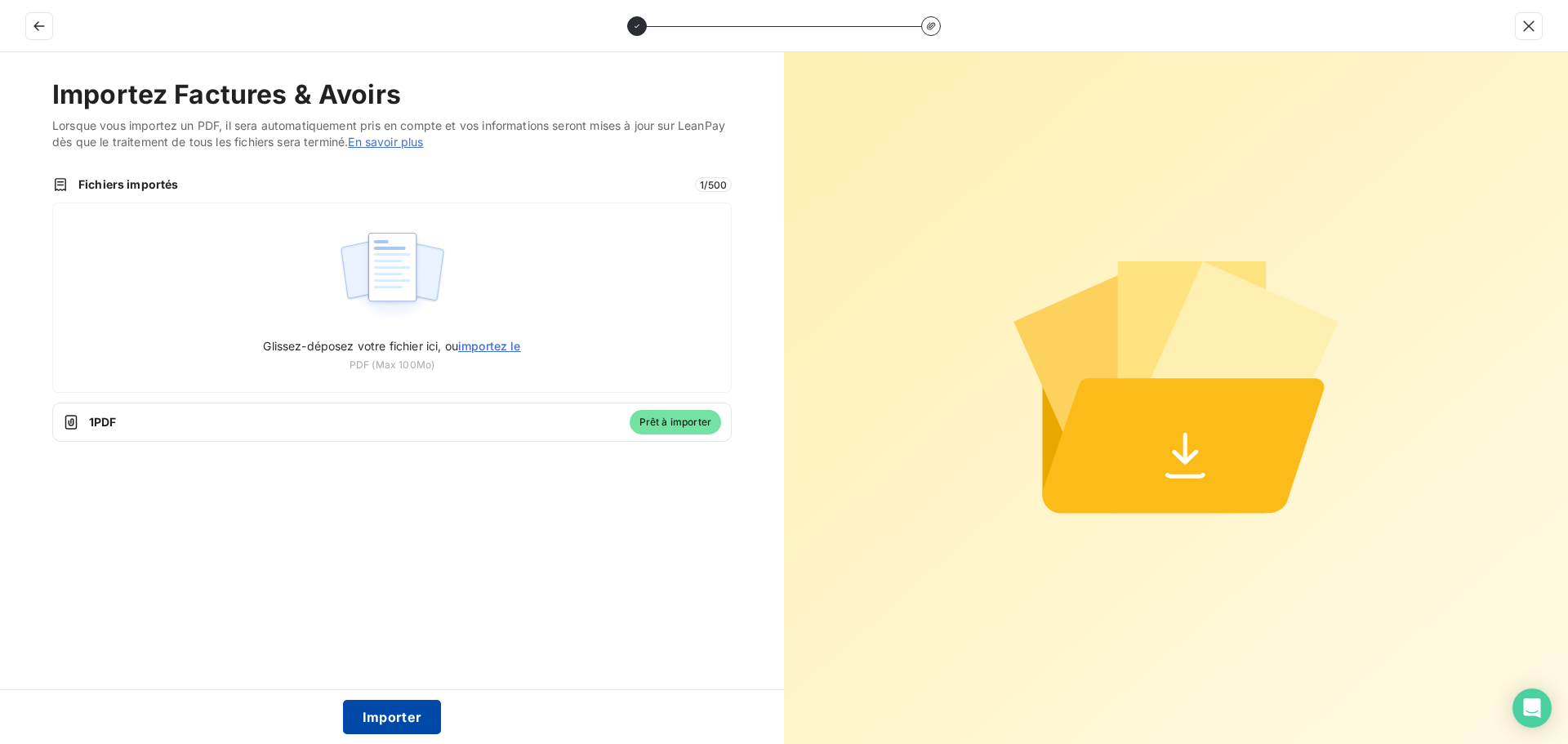
click at [426, 712] on button "Importer" at bounding box center [392, 717] width 99 height 34
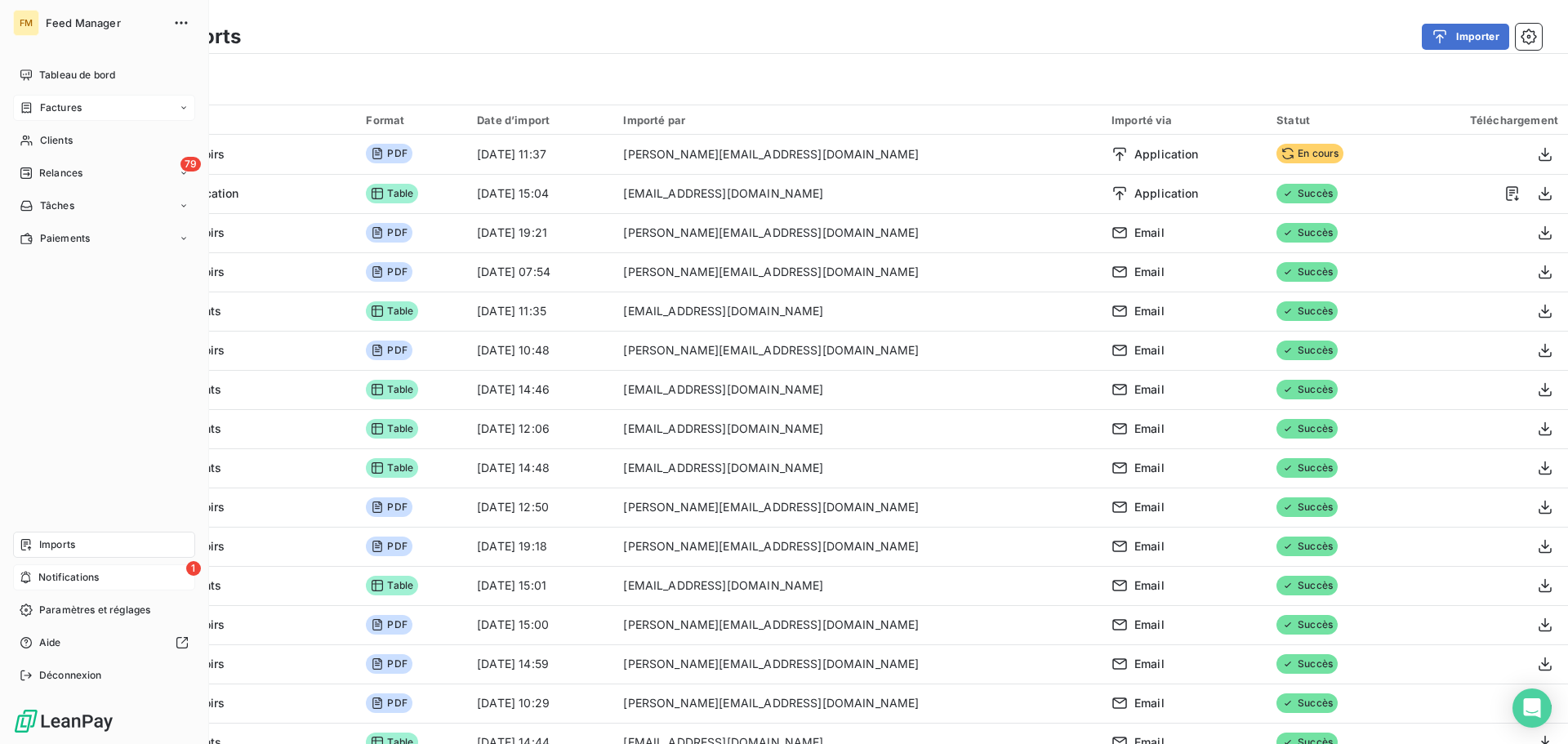
click at [119, 582] on div "1 Notifications" at bounding box center [104, 578] width 182 height 26
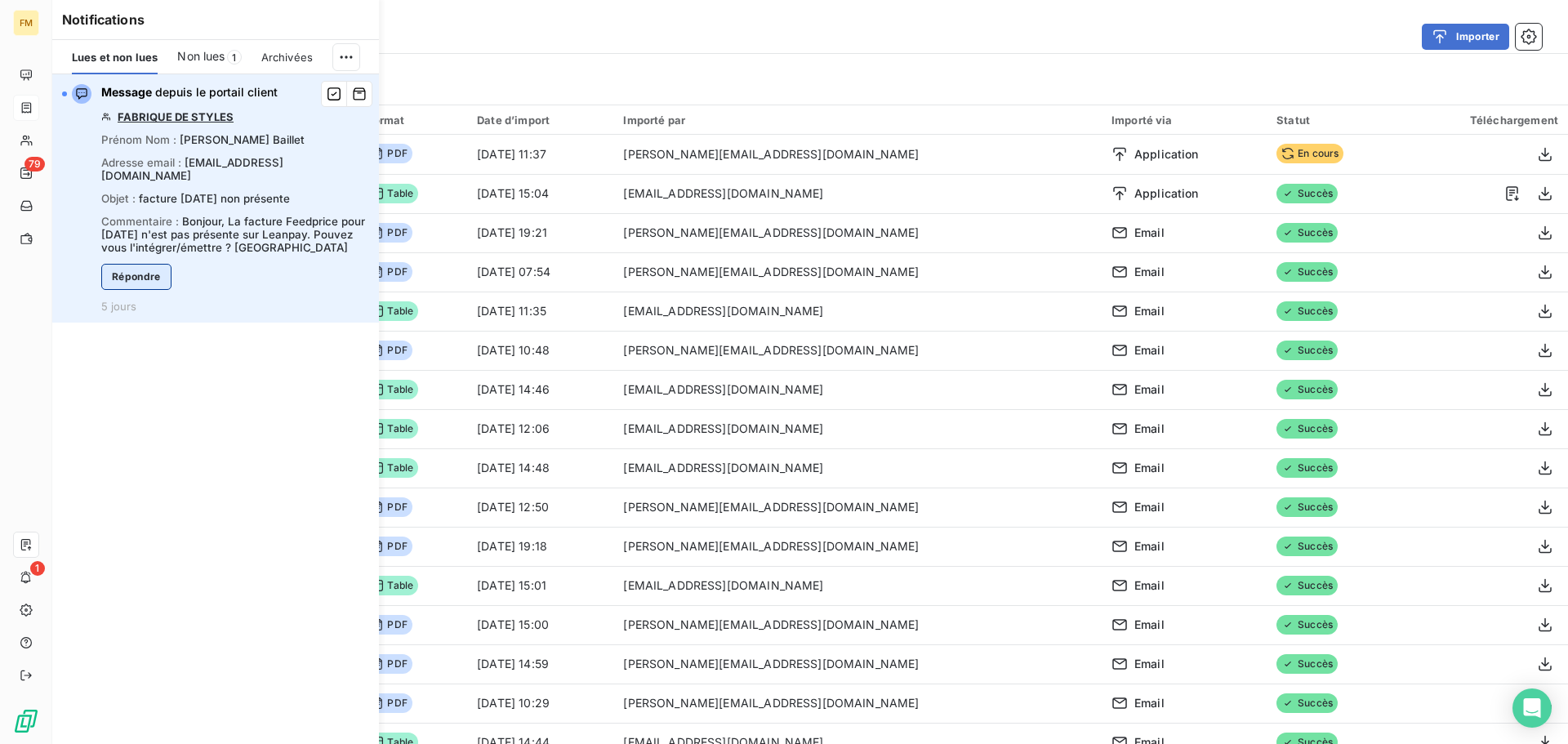
click at [158, 264] on button "Répondre" at bounding box center [136, 277] width 70 height 26
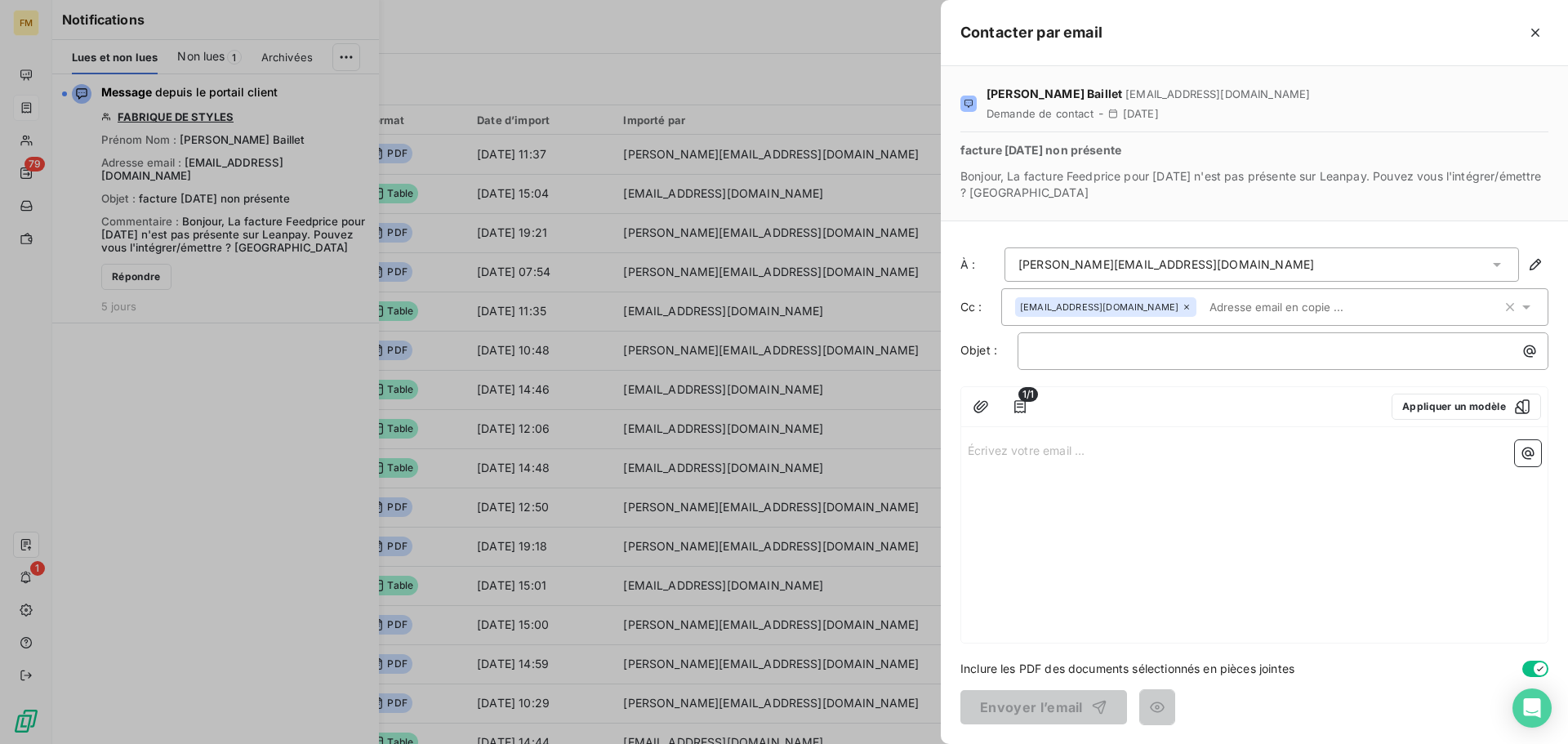
click at [1185, 309] on icon at bounding box center [1187, 307] width 5 height 5
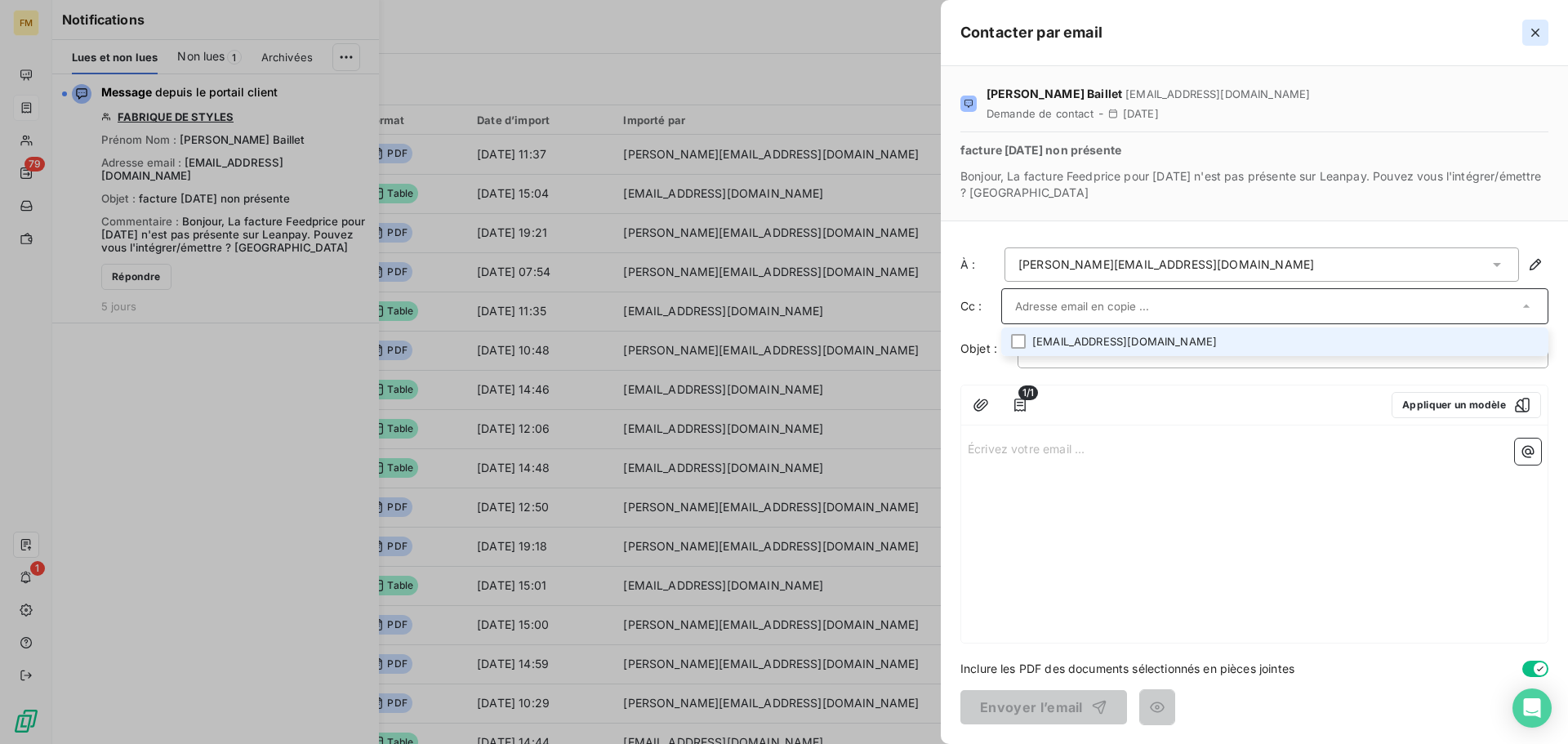
click at [1538, 33] on icon "button" at bounding box center [1536, 32] width 17 height 17
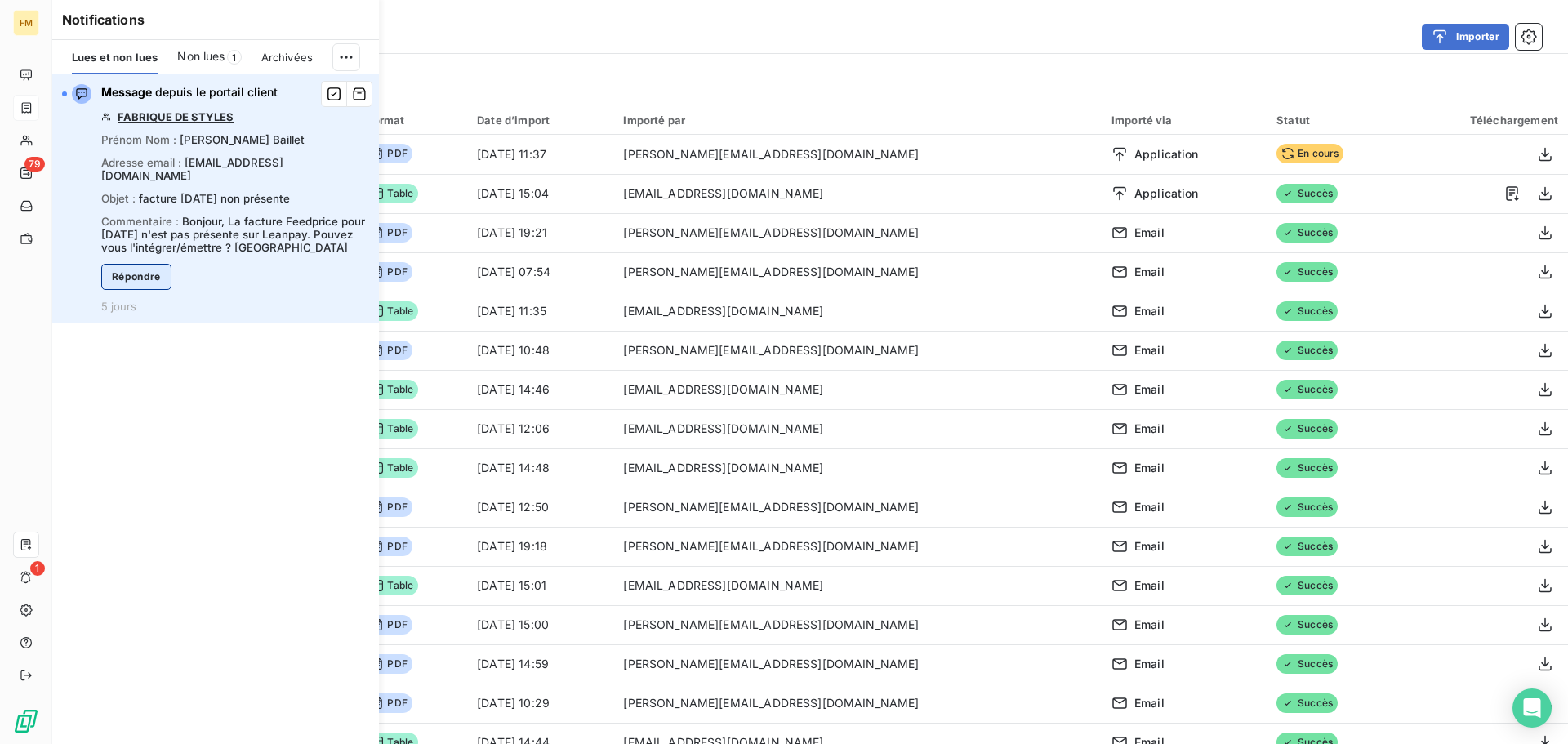
click at [152, 264] on button "Répondre" at bounding box center [136, 277] width 70 height 26
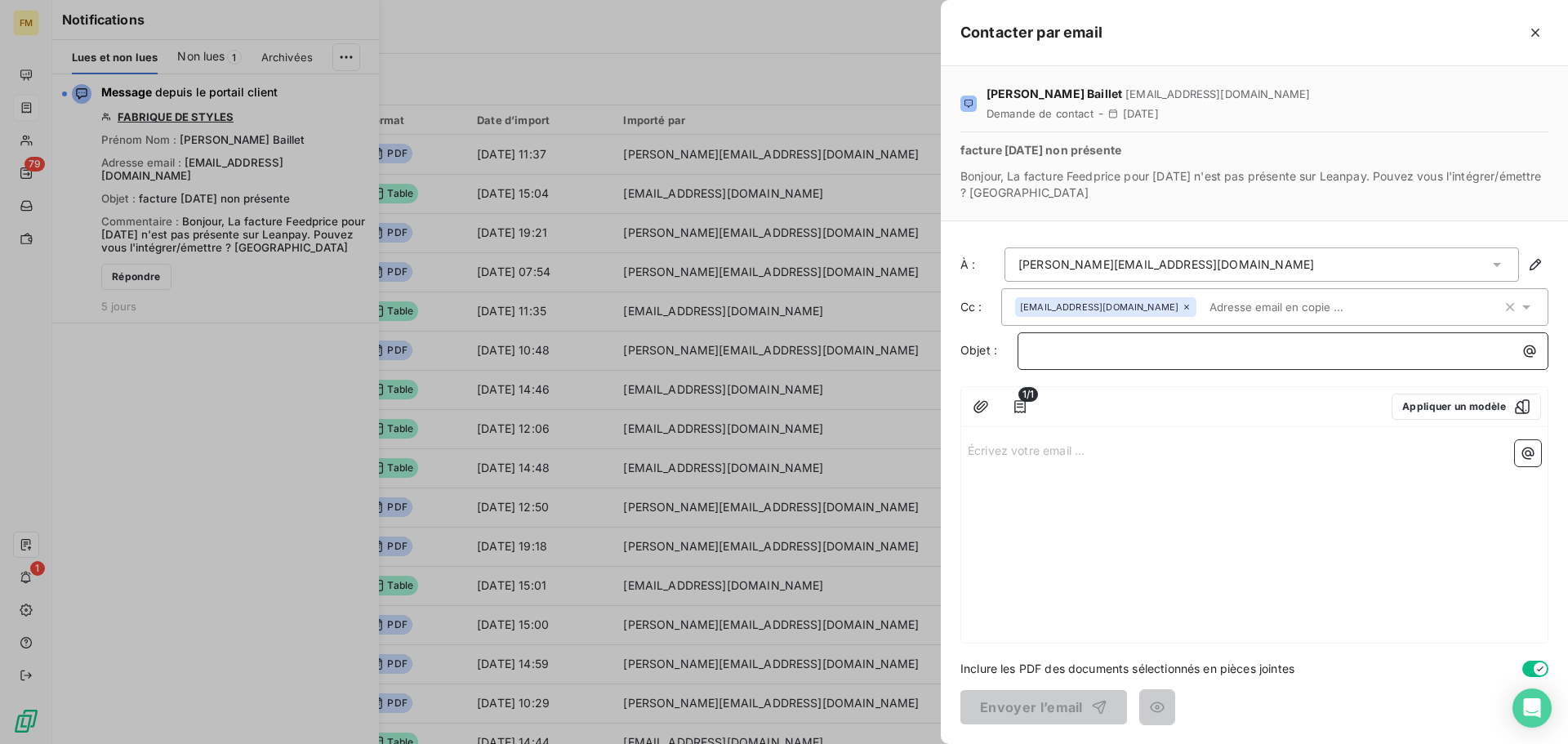
click at [1096, 359] on p "﻿" at bounding box center [1287, 350] width 511 height 18
click at [1543, 35] on icon "button" at bounding box center [1536, 32] width 17 height 17
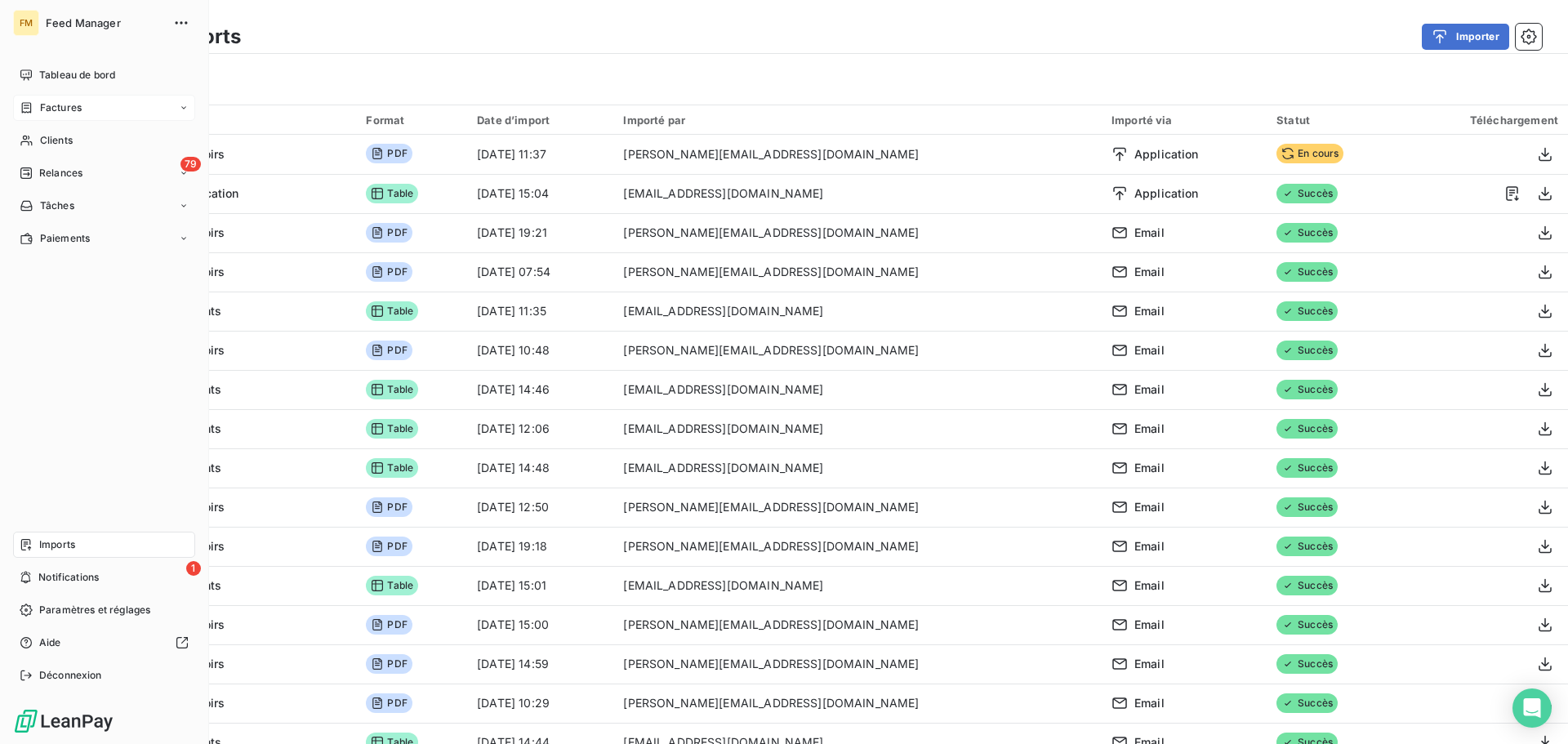
click at [23, 102] on icon at bounding box center [26, 108] width 14 height 13
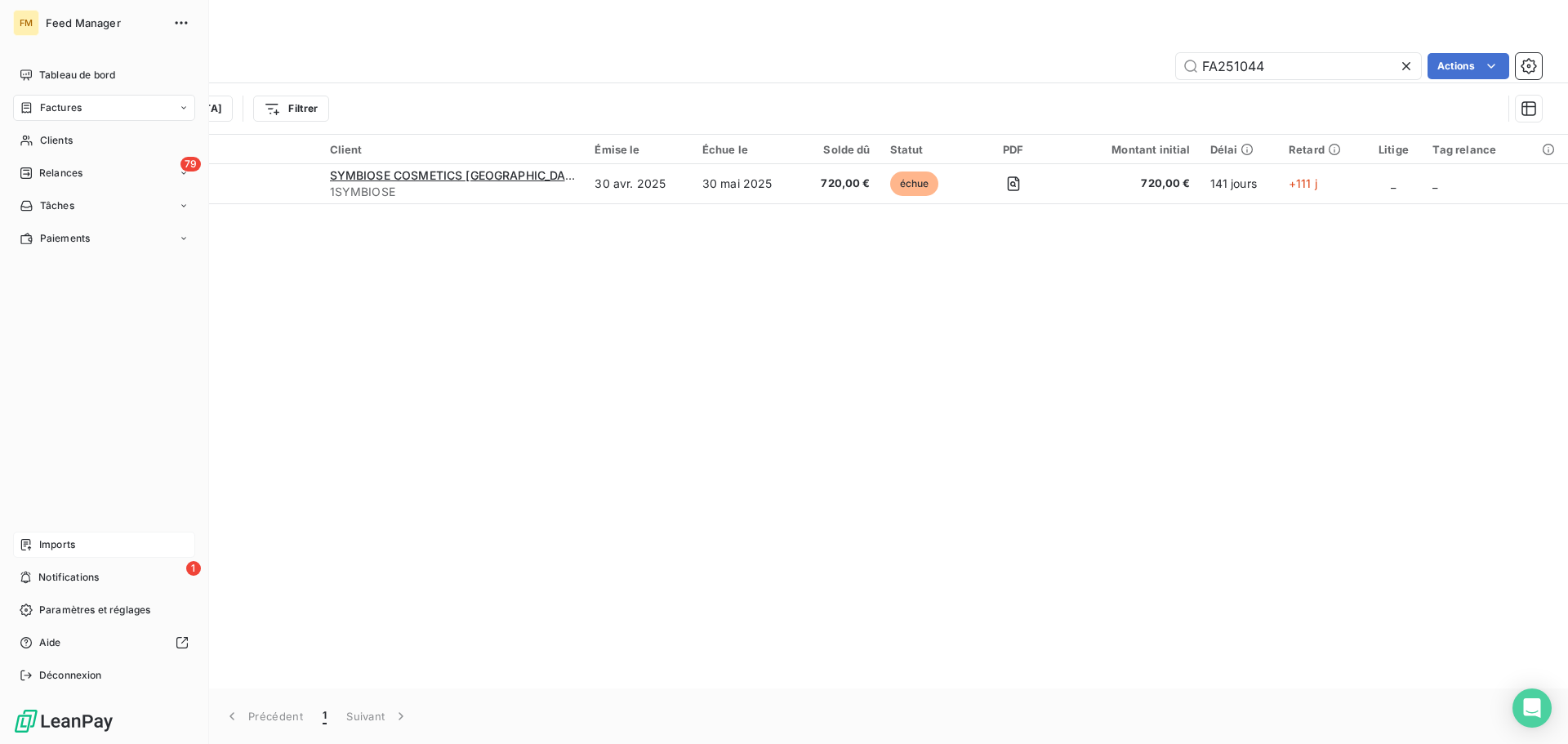
click at [80, 116] on div "Factures" at bounding box center [104, 108] width 182 height 26
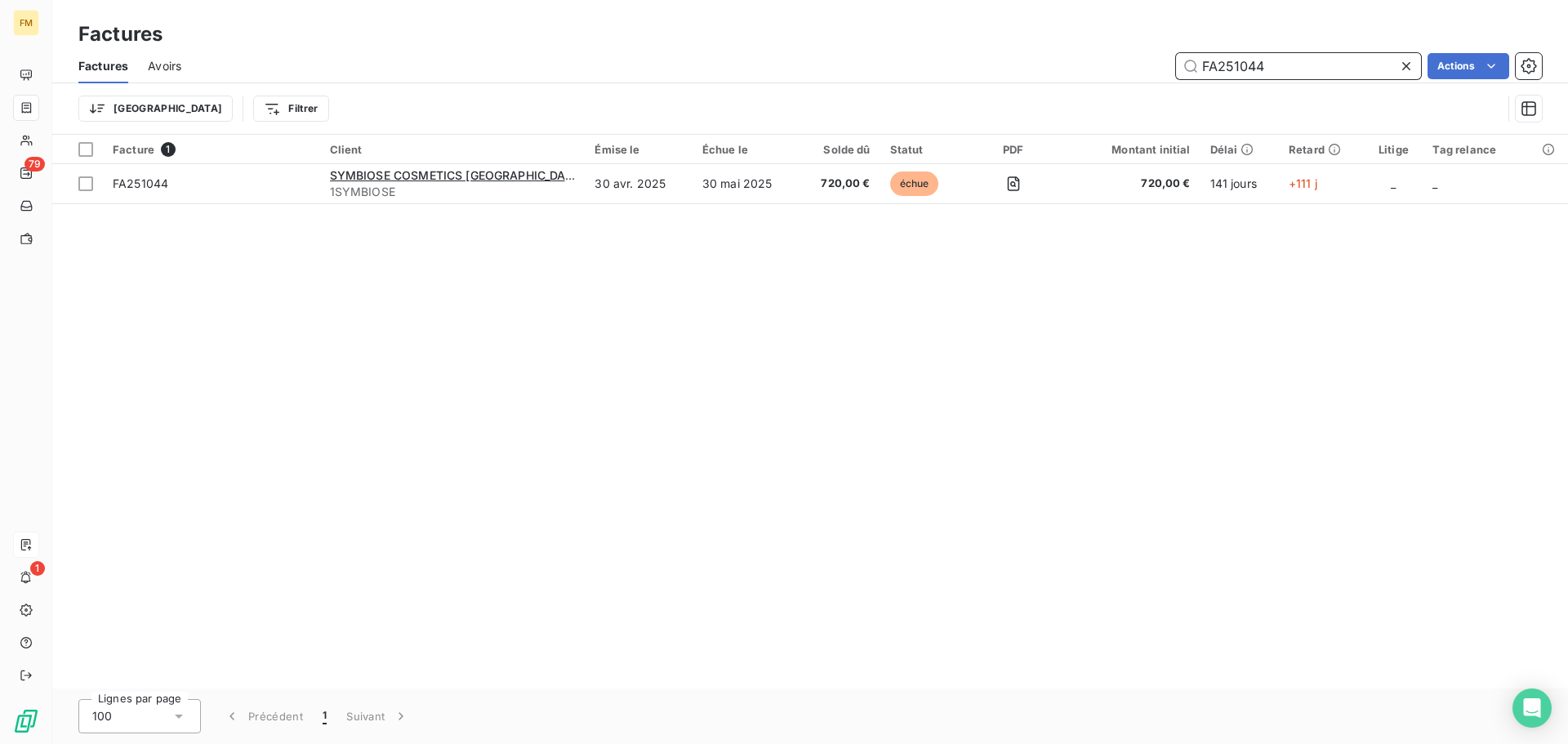
drag, startPoint x: 1298, startPoint y: 68, endPoint x: 1062, endPoint y: 67, distance: 236.0
click at [1072, 67] on div "FA251044 Actions" at bounding box center [872, 67] width 1341 height 26
paste input "95"
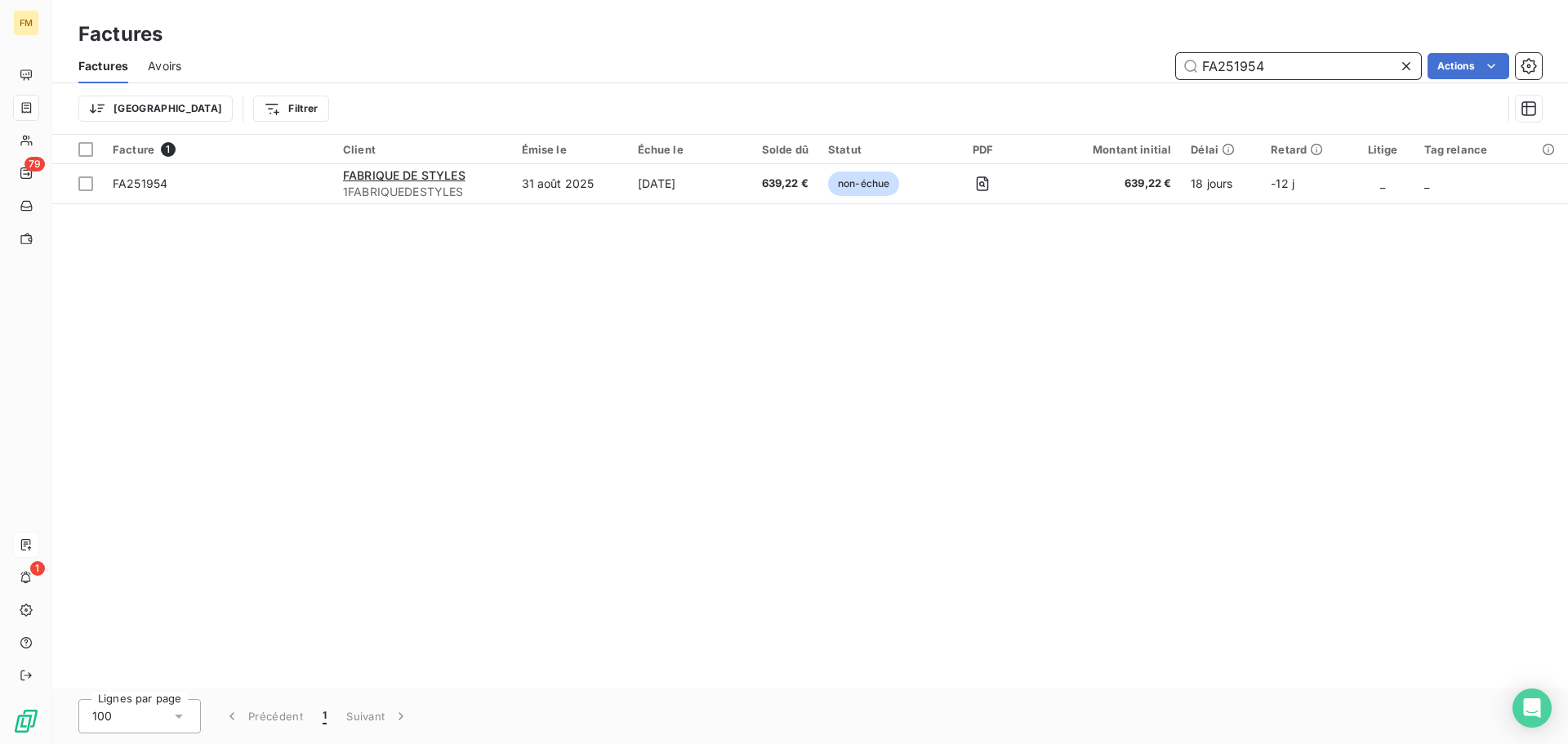
type input "FA251954"
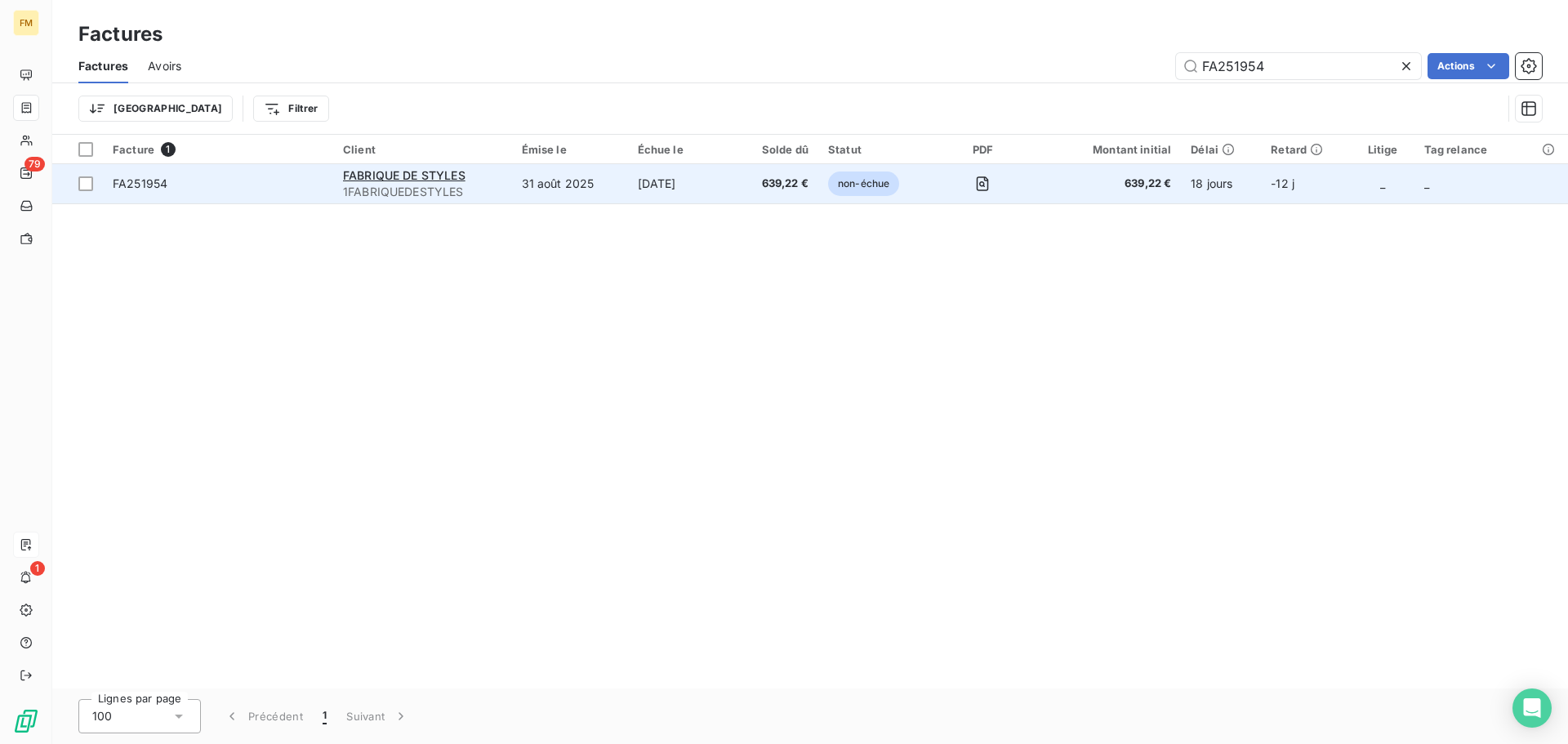
click at [233, 194] on td "FA251954" at bounding box center [218, 184] width 230 height 39
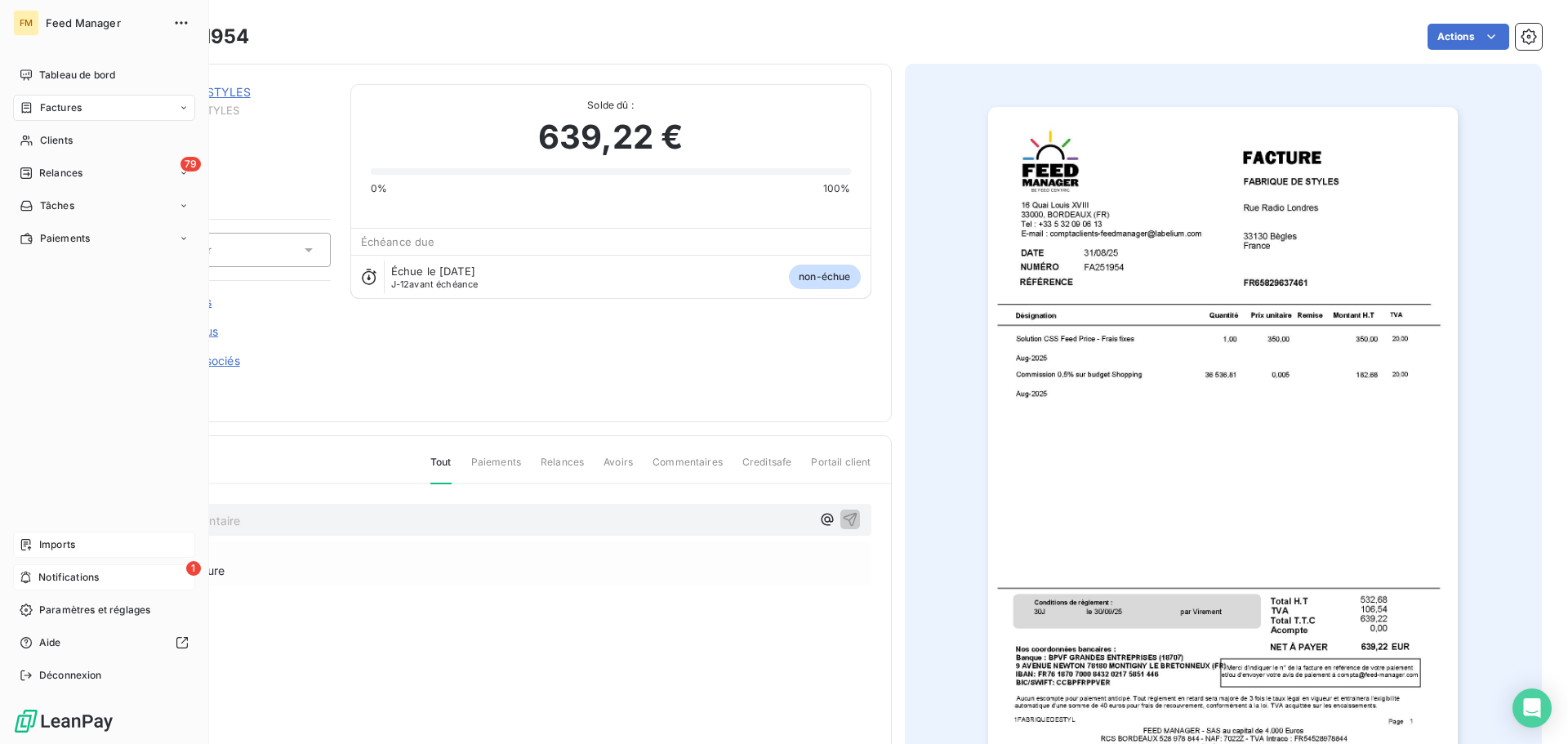
click at [68, 586] on div "1 Notifications" at bounding box center [104, 578] width 182 height 26
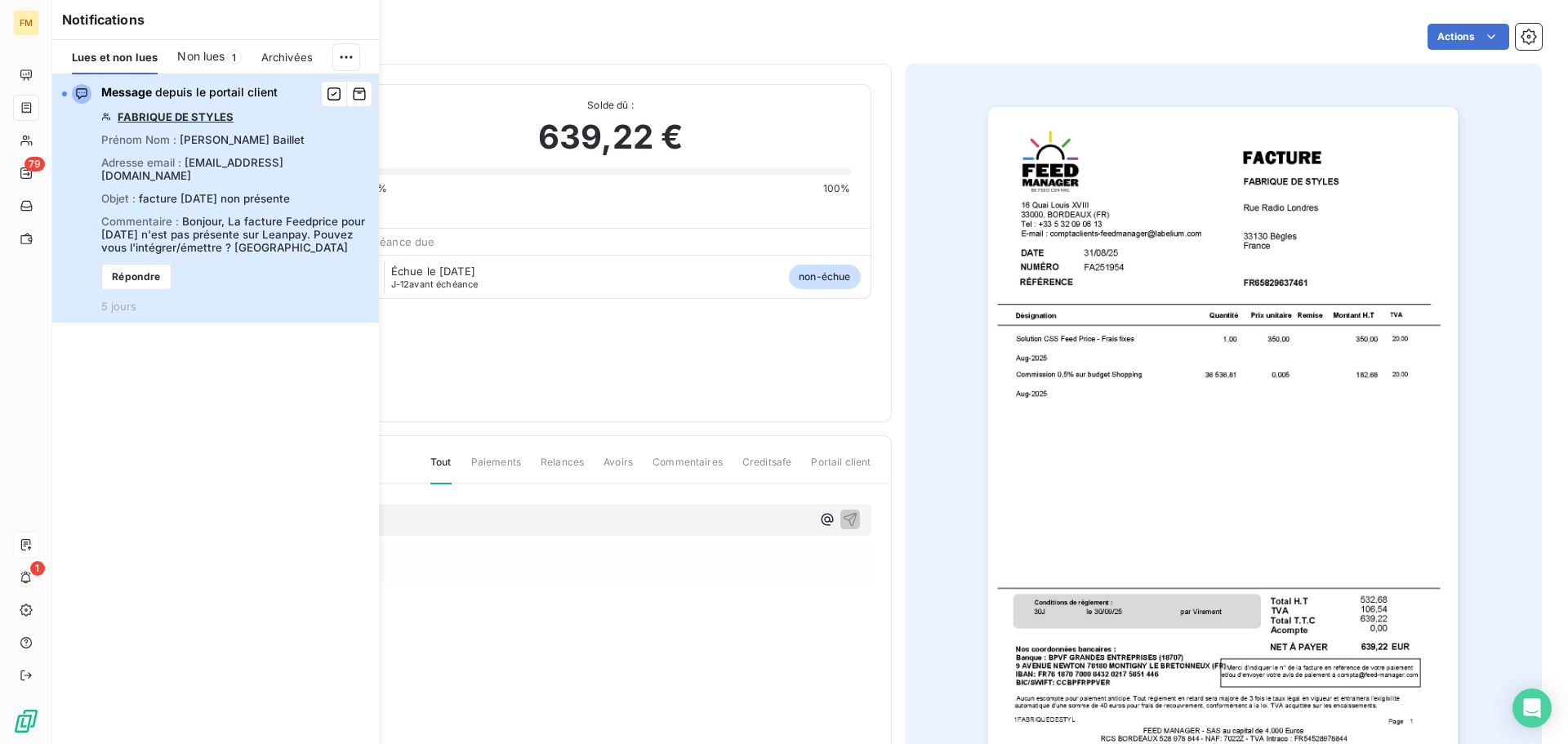
click at [211, 92] on span "Message depuis le portail client" at bounding box center [190, 92] width 177 height 17
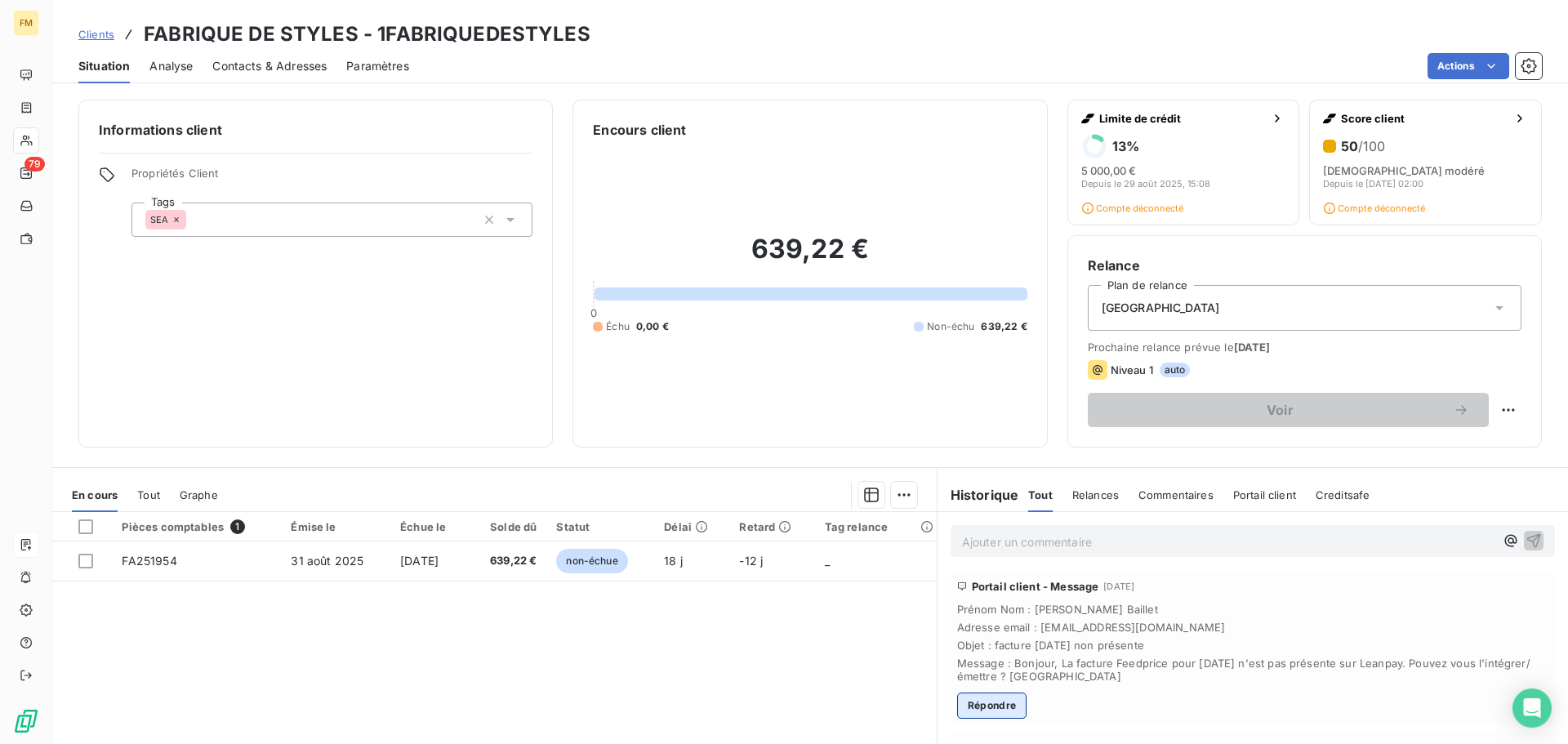
click at [966, 715] on button "Répondre" at bounding box center [992, 706] width 70 height 26
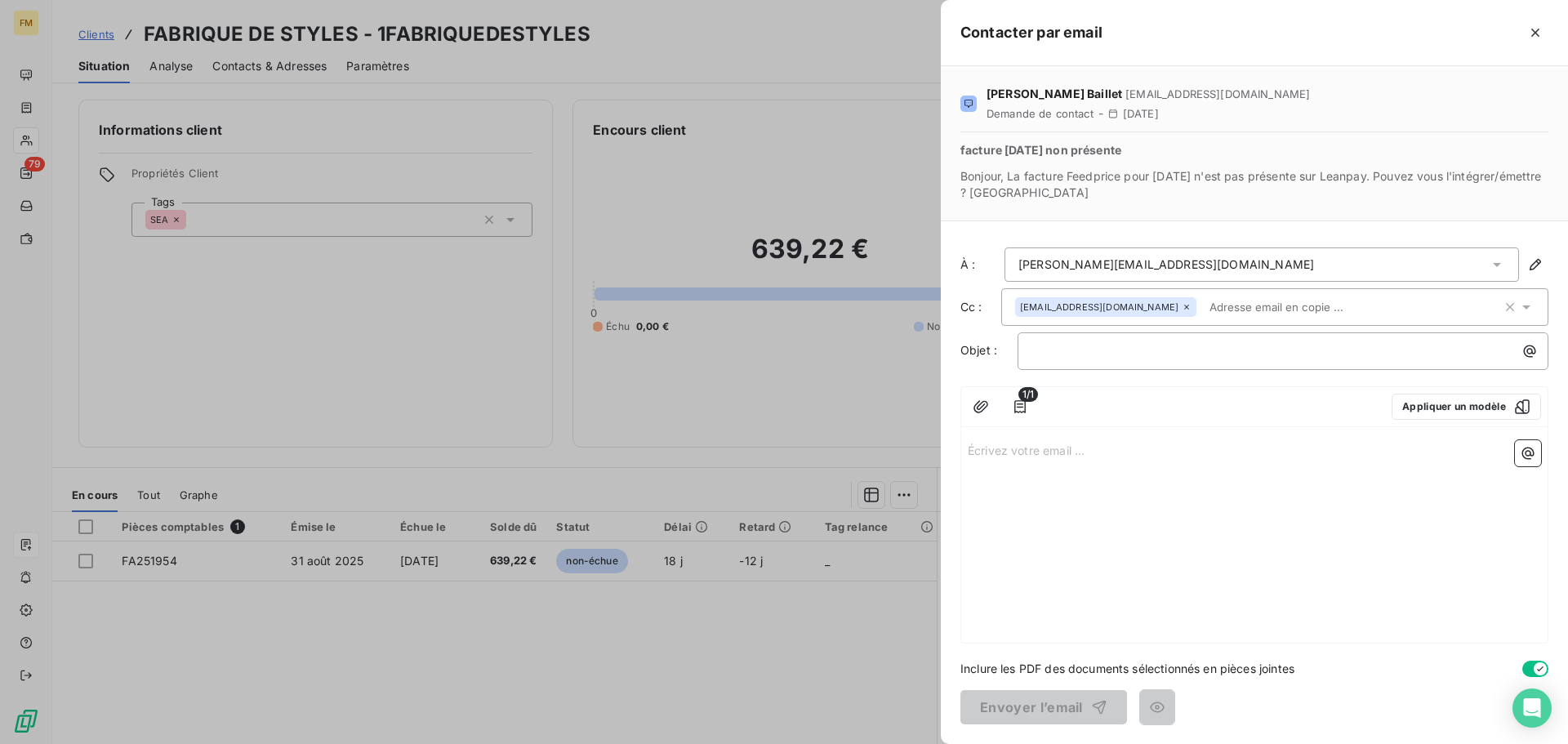
click at [1092, 486] on div "Écrivez votre email ... ﻿" at bounding box center [1255, 538] width 586 height 209
click at [1144, 459] on p "Écrivez votre email ... ﻿" at bounding box center [1254, 449] width 573 height 18
drag, startPoint x: 1116, startPoint y: 493, endPoint x: 1093, endPoint y: 493, distance: 23.0
click at [1093, 493] on p "La facture est intégrée et" at bounding box center [1254, 487] width 573 height 18
click at [1255, 620] on div "Bonjour, ﻿ La facture est intégrée. ﻿ Je me tiens disponible si besoin. ﻿ Bien …" at bounding box center [1255, 538] width 586 height 209
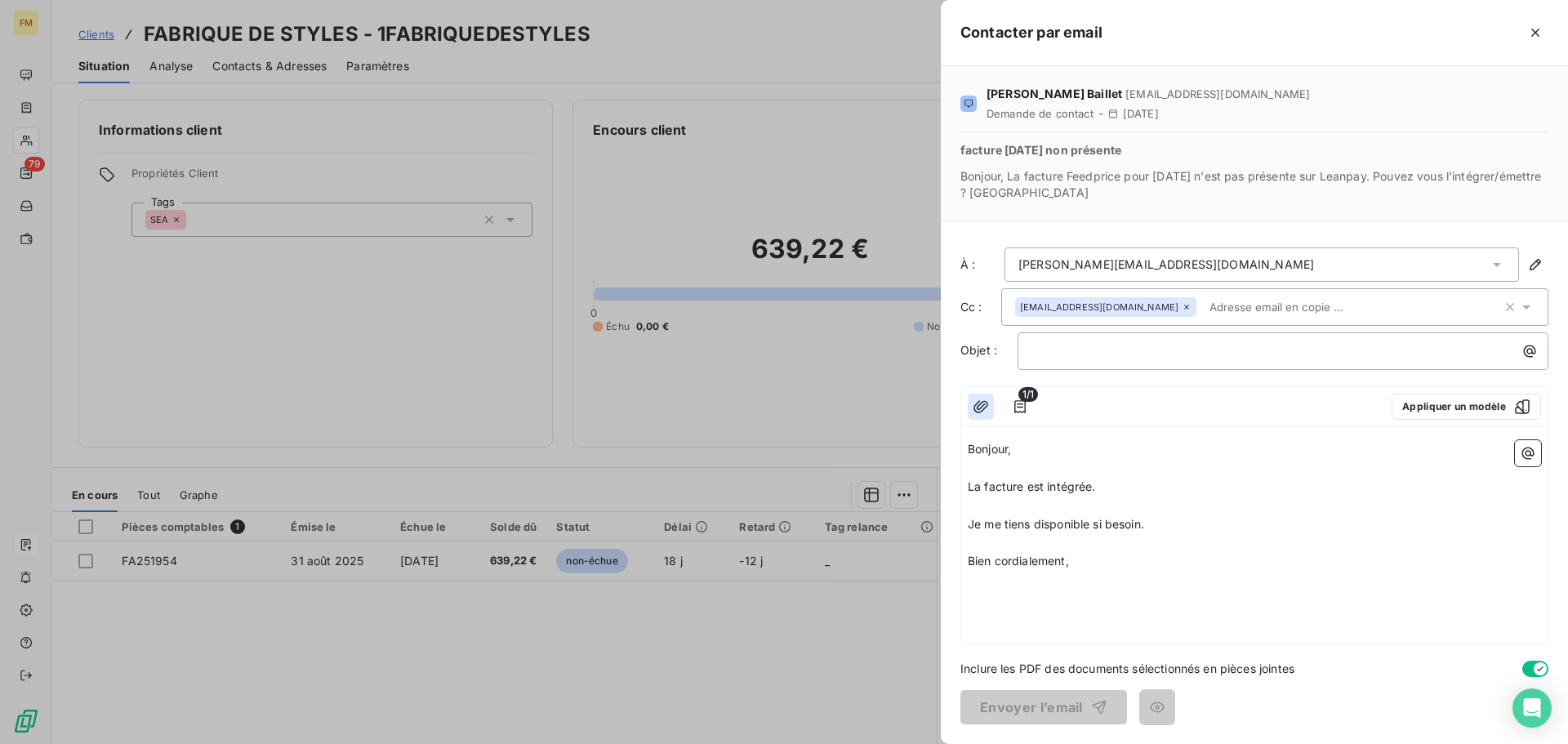
click at [989, 411] on icon "button" at bounding box center [981, 407] width 17 height 17
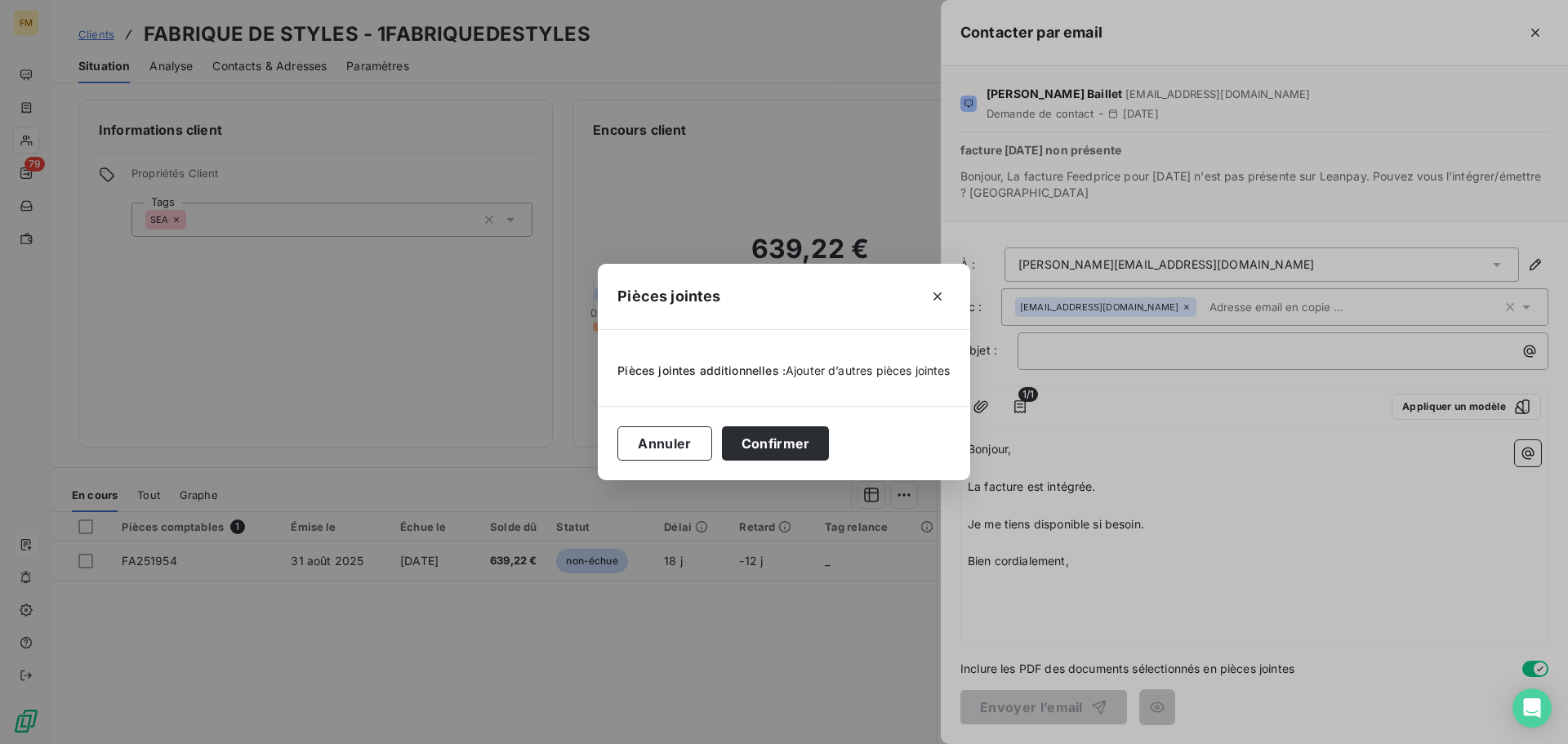
click at [846, 368] on span "Ajouter d’autres pièces jointes" at bounding box center [868, 370] width 165 height 14
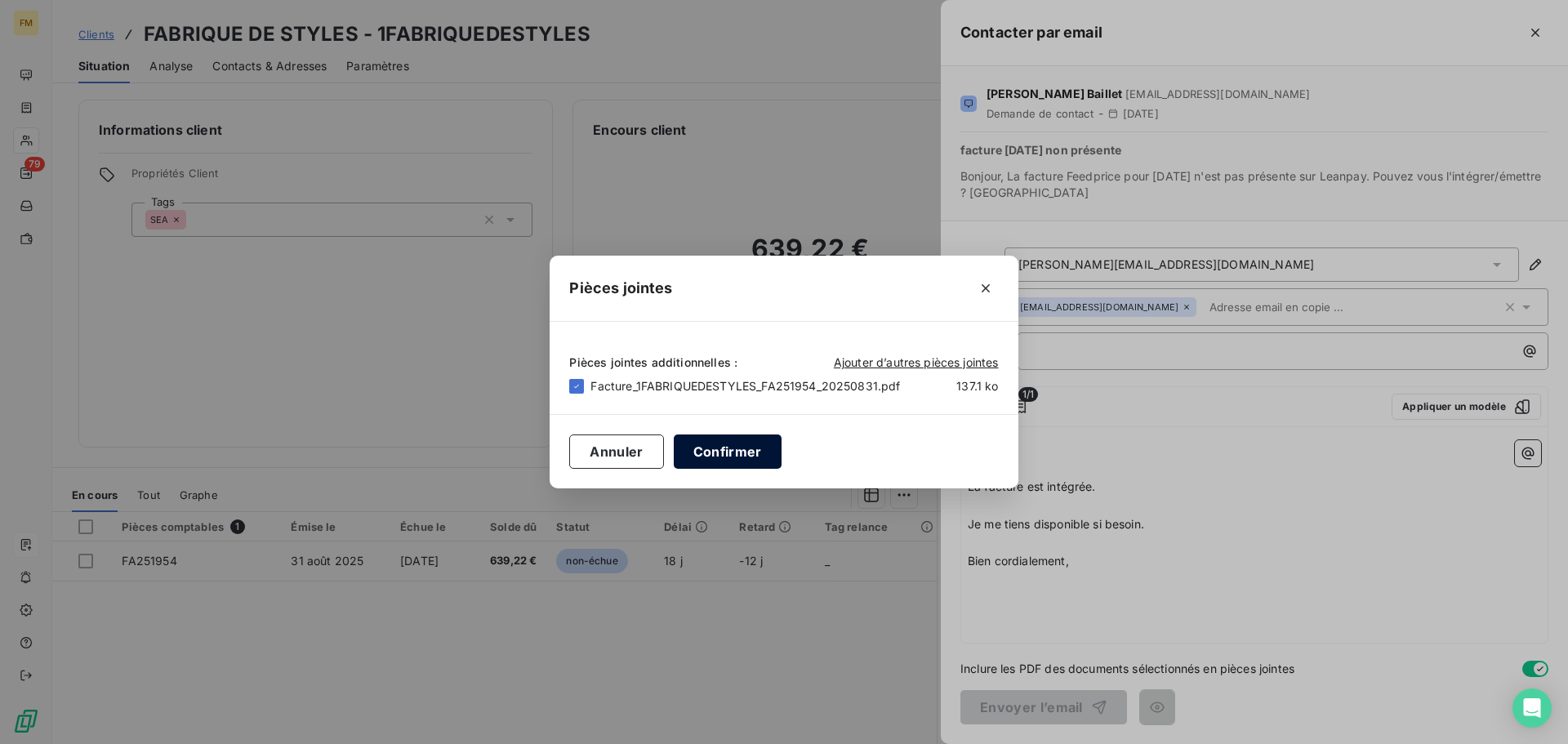
click at [703, 458] on button "Confirmer" at bounding box center [727, 452] width 108 height 34
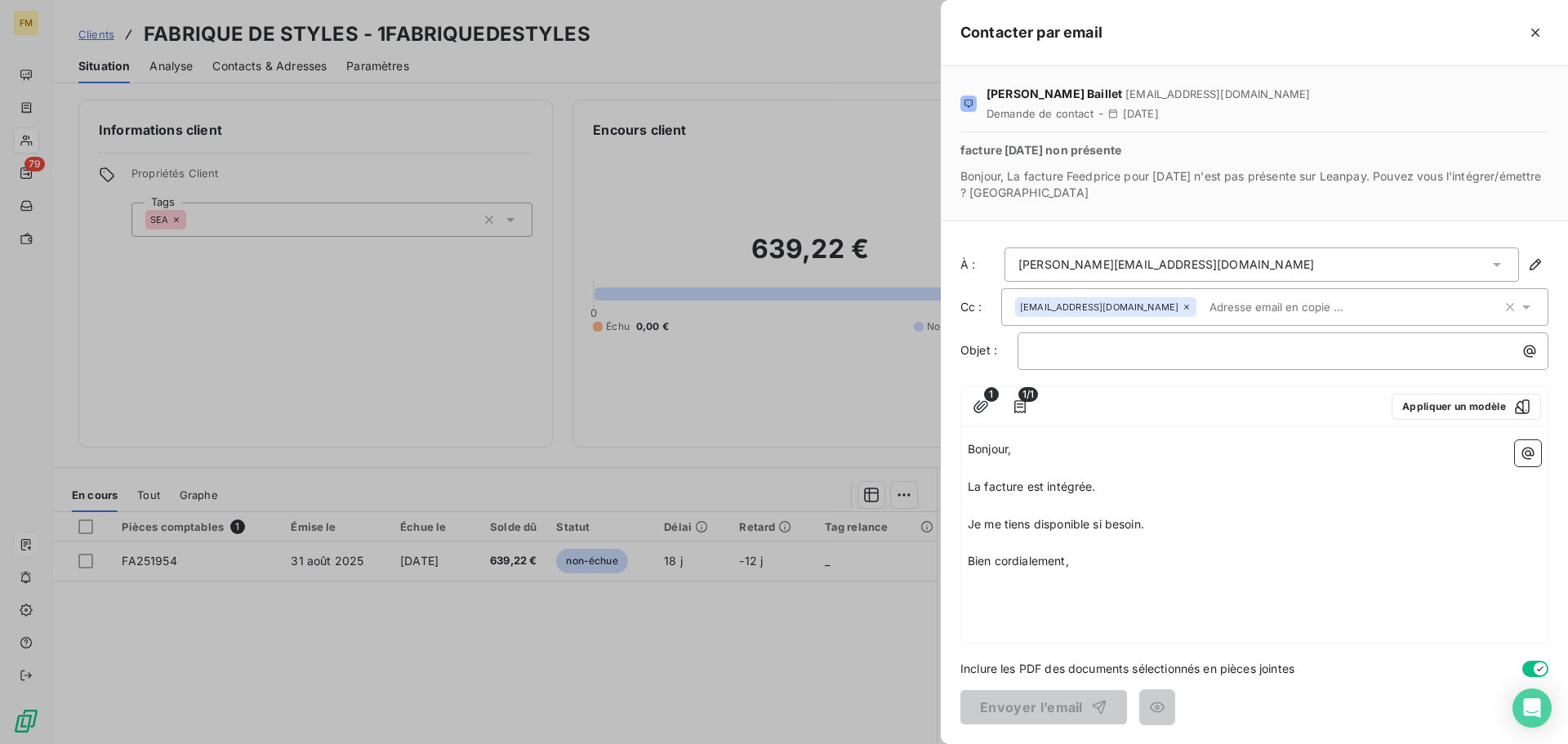
click at [1160, 488] on p "La facture est intégrée." at bounding box center [1254, 487] width 573 height 18
drag, startPoint x: 1155, startPoint y: 537, endPoint x: 1107, endPoint y: 530, distance: 48.5
click at [1107, 530] on div "Bonjour, ﻿ La facture est intégrée. Je l'ajoute à ce mail si besoin. ﻿ Je me ti…" at bounding box center [1254, 505] width 573 height 130
drag, startPoint x: 1320, startPoint y: 589, endPoint x: 1334, endPoint y: 598, distance: 16.6
click at [1320, 590] on div "Bonjour, ﻿ La facture est intégrée. Je l'ajoute à ce mail si besoin. ﻿ Je me ti…" at bounding box center [1255, 538] width 586 height 209
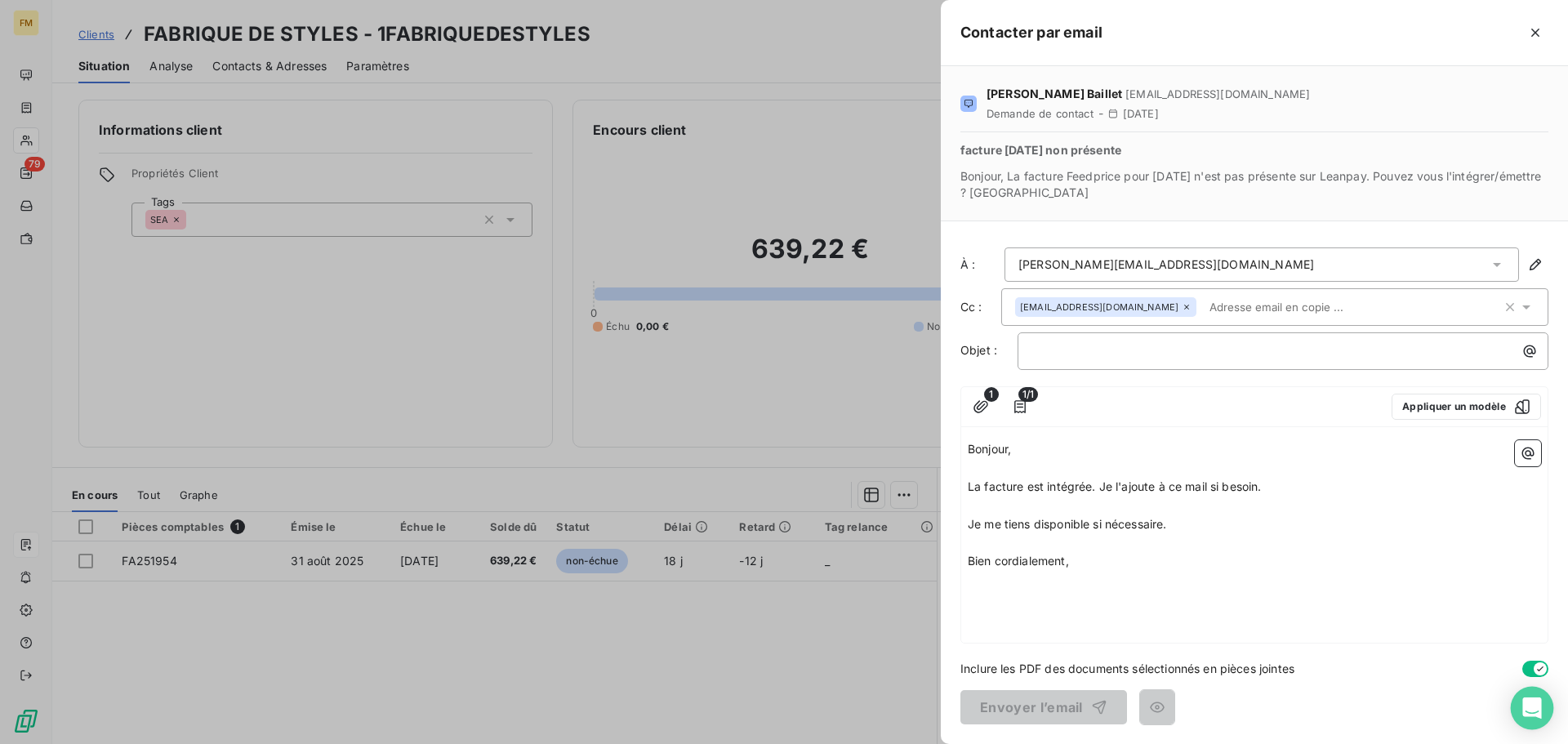
click at [1531, 712] on icon "Open Intercom Messenger" at bounding box center [1531, 708] width 18 height 21
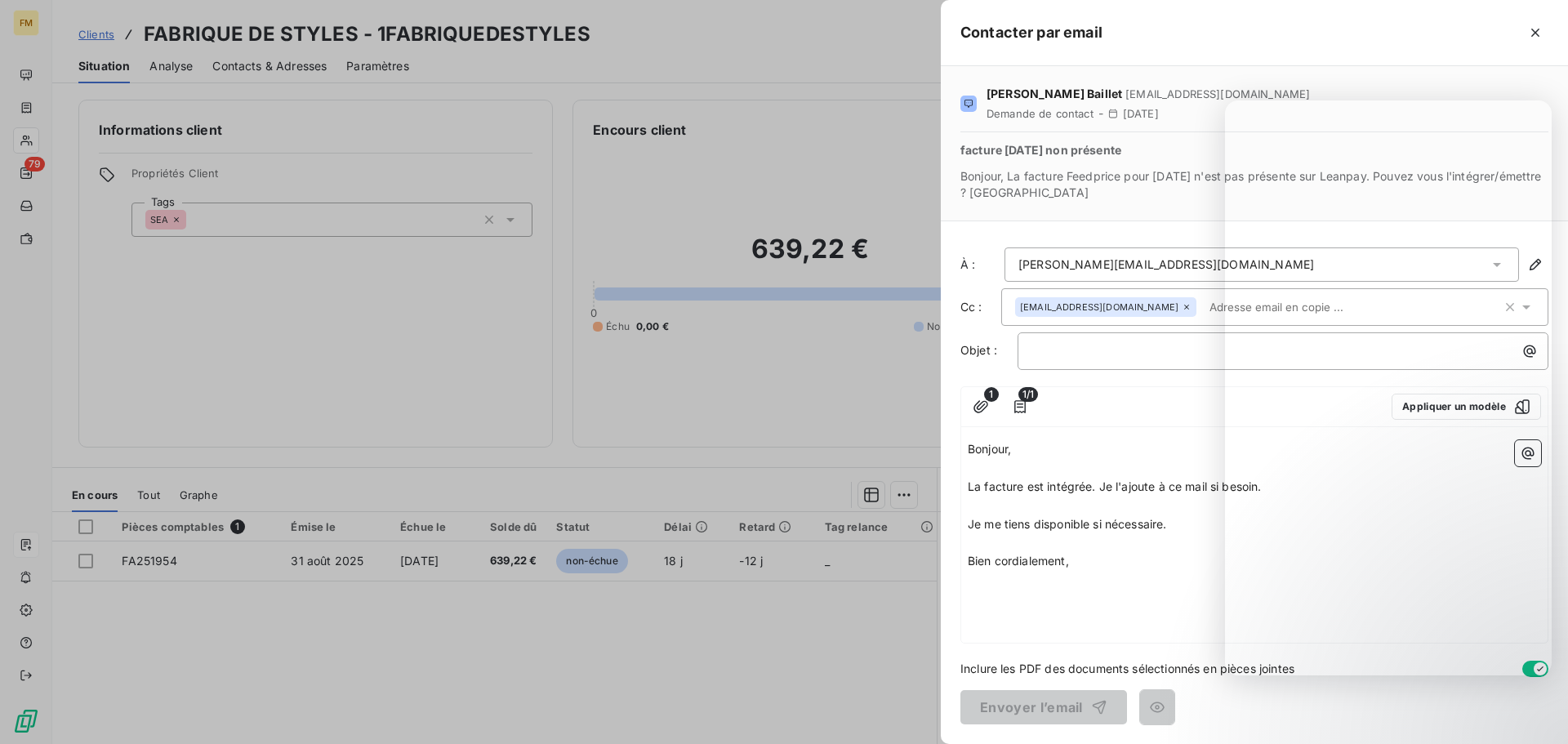
click at [1382, 693] on div "Envoyer l’email" at bounding box center [1255, 707] width 588 height 34
drag, startPoint x: 993, startPoint y: 572, endPoint x: 1032, endPoint y: 570, distance: 39.1
click at [994, 572] on p "Bien cordialement," at bounding box center [1254, 561] width 573 height 18
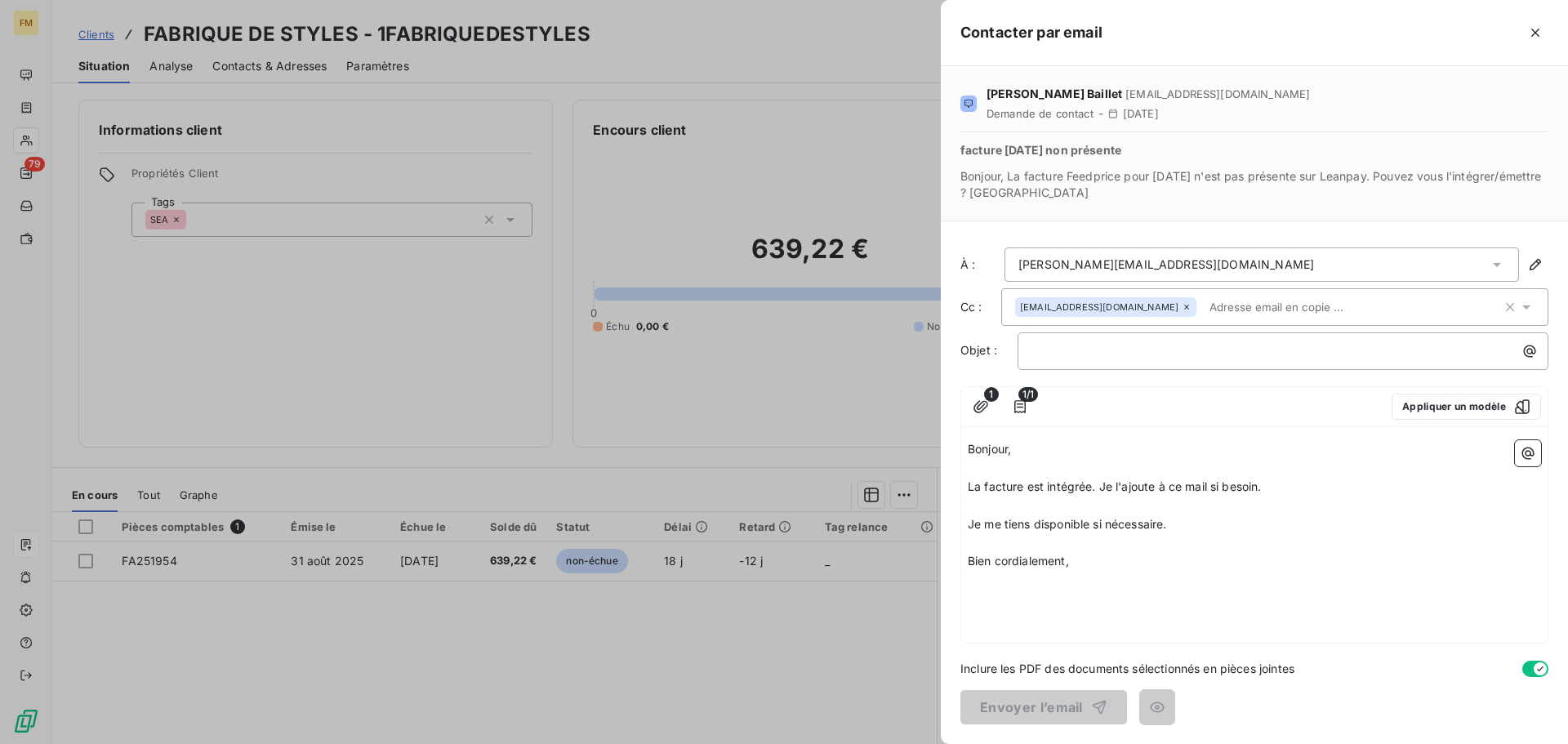
click at [1177, 444] on p "Bonjour," at bounding box center [1254, 449] width 573 height 18
click at [1200, 347] on p "﻿" at bounding box center [1287, 350] width 511 height 18
drag, startPoint x: 1173, startPoint y: 151, endPoint x: 962, endPoint y: 148, distance: 211.0
click at [962, 148] on span "facture [DATE] non présente" at bounding box center [1255, 150] width 588 height 17
copy span "facture [DATE] non présente"
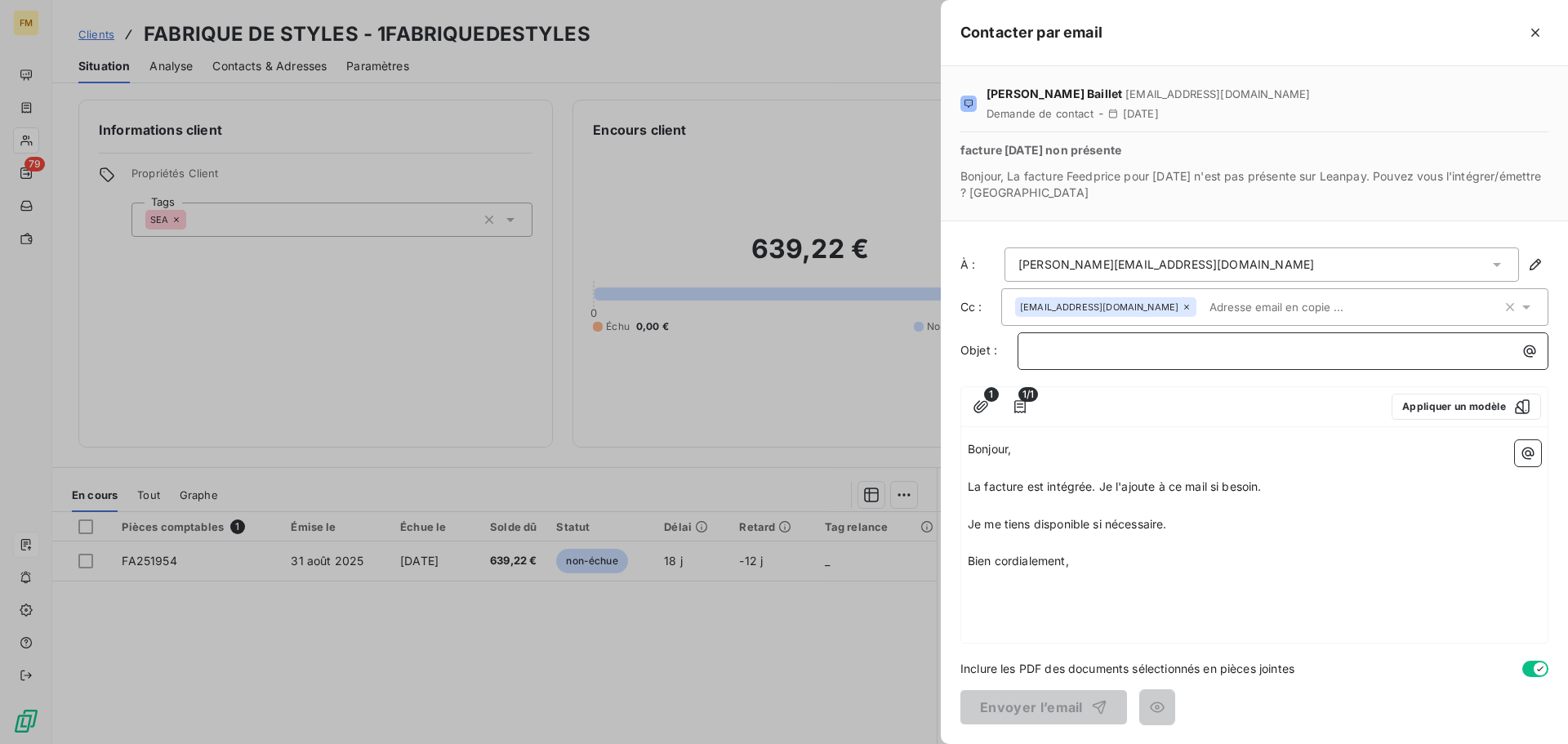
click at [1111, 344] on p "﻿" at bounding box center [1287, 350] width 511 height 18
drag, startPoint x: 1137, startPoint y: 351, endPoint x: 1488, endPoint y: 355, distance: 351.0
click at [1448, 351] on p "facture [DATE] non présente" at bounding box center [1287, 350] width 511 height 18
click at [1056, 712] on button "Envoyer l’email" at bounding box center [1044, 707] width 166 height 34
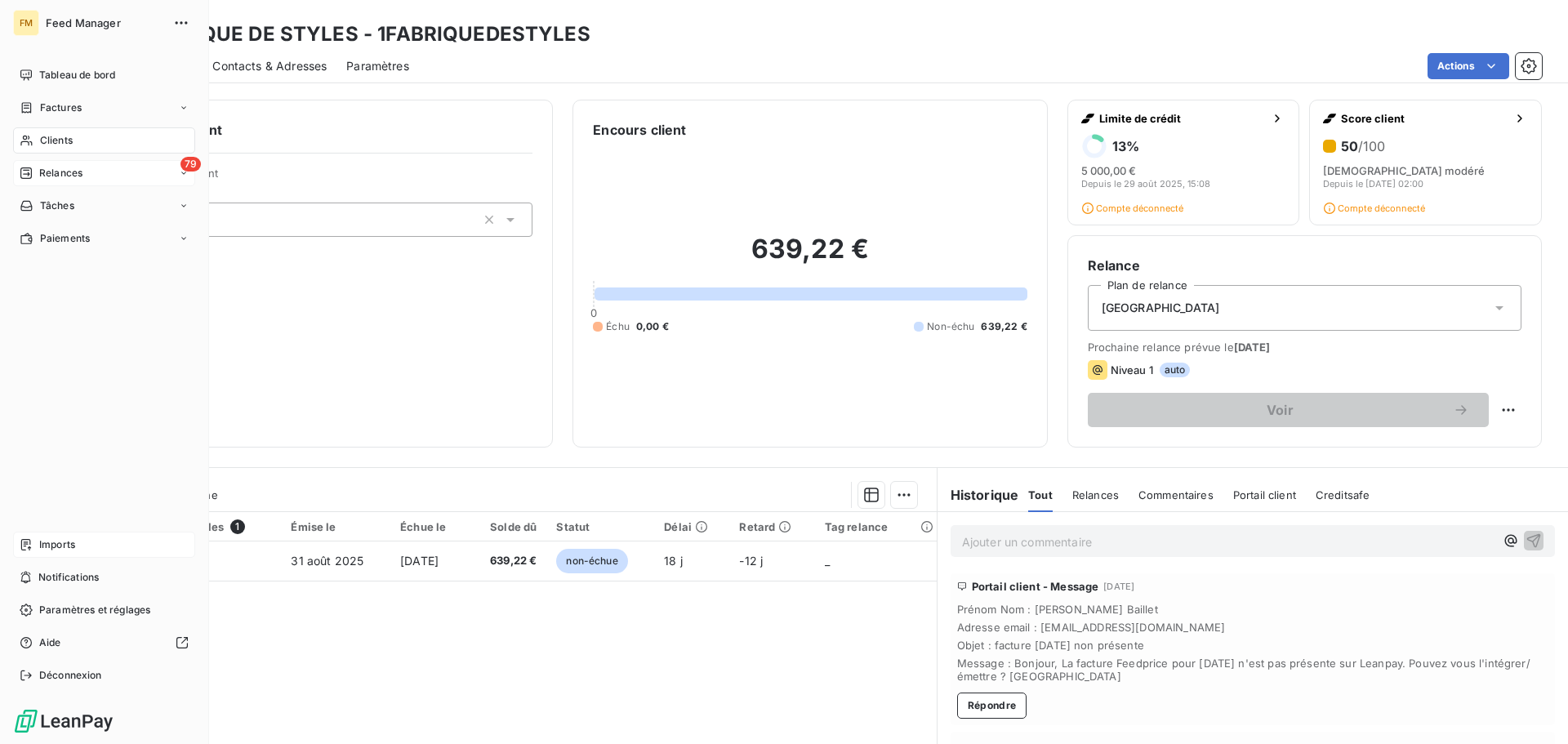
click at [60, 169] on span "Relances" at bounding box center [60, 173] width 43 height 15
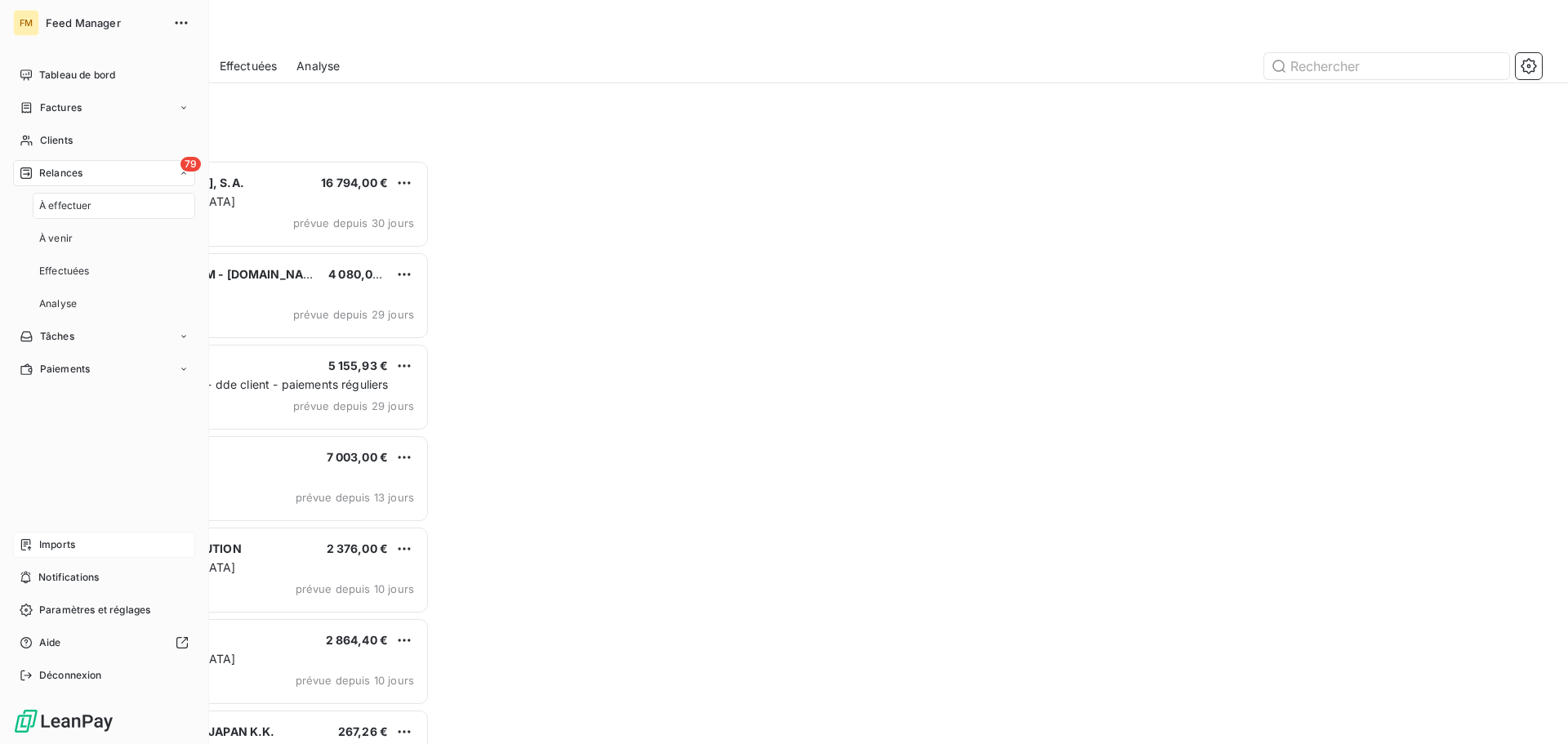
scroll to position [572, 339]
